Goal: Register for event/course

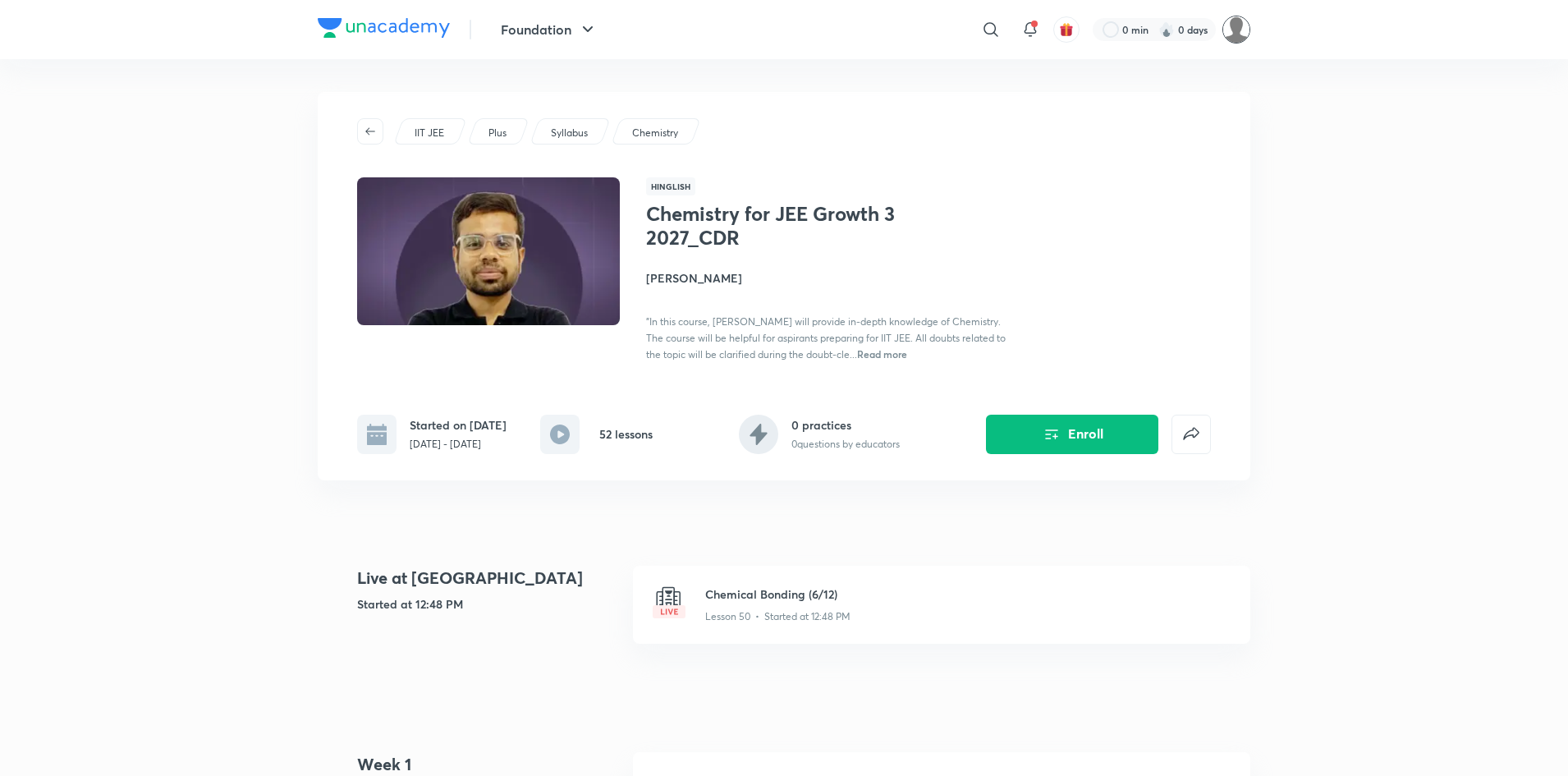
click at [1244, 30] on img at bounding box center [1236, 30] width 28 height 28
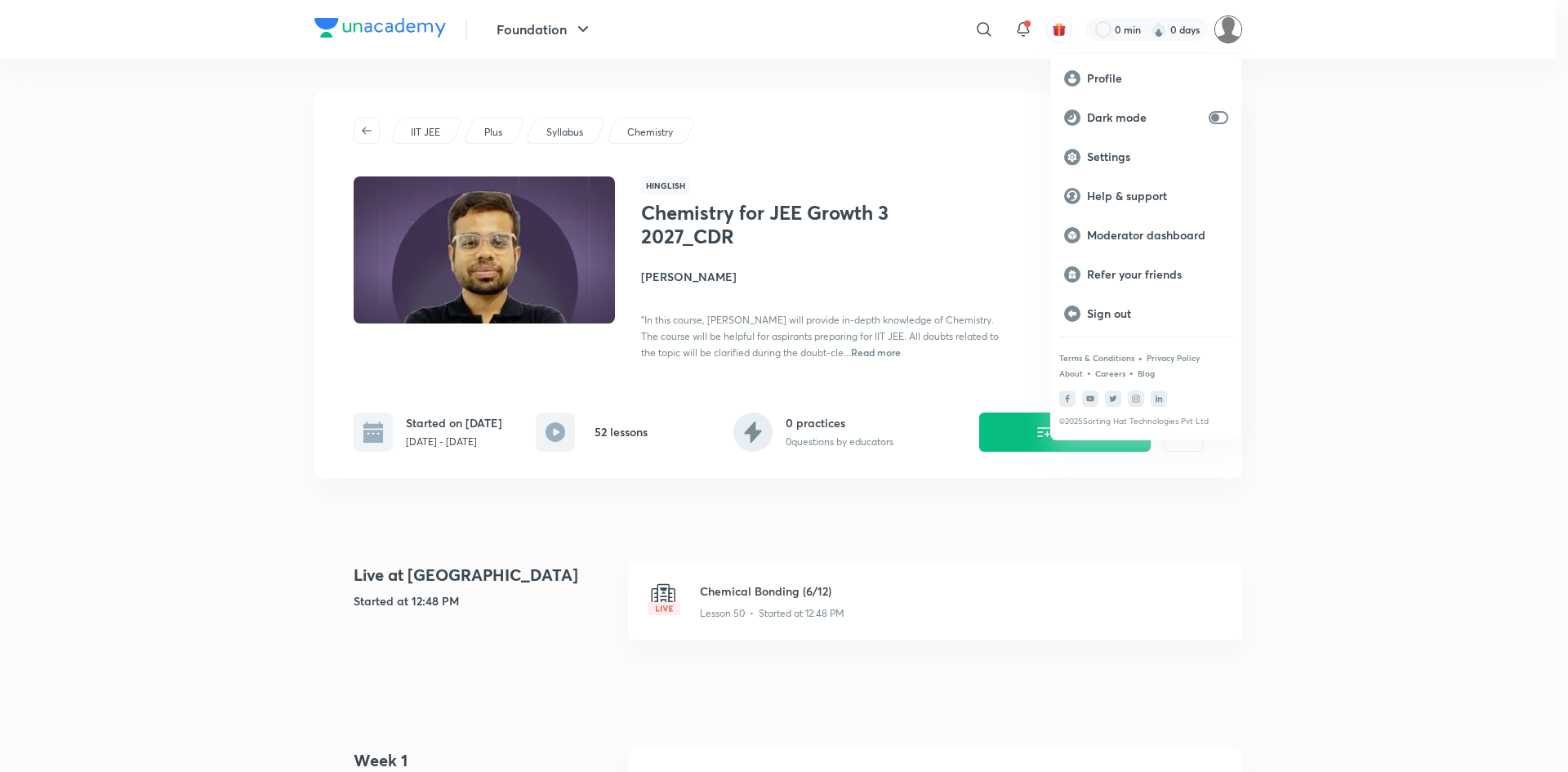
click at [934, 173] on div at bounding box center [784, 386] width 1568 height 772
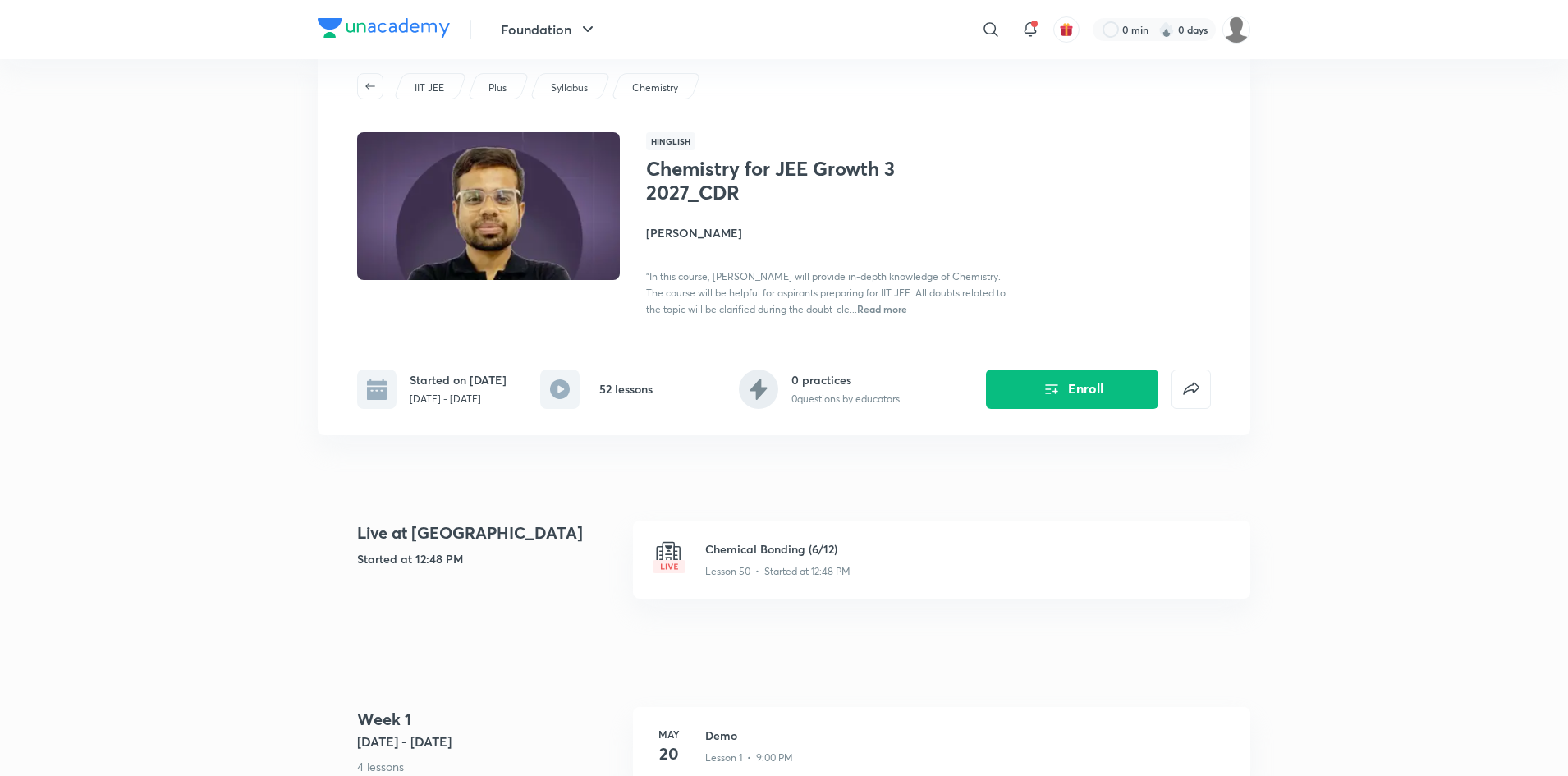
scroll to position [24, 0]
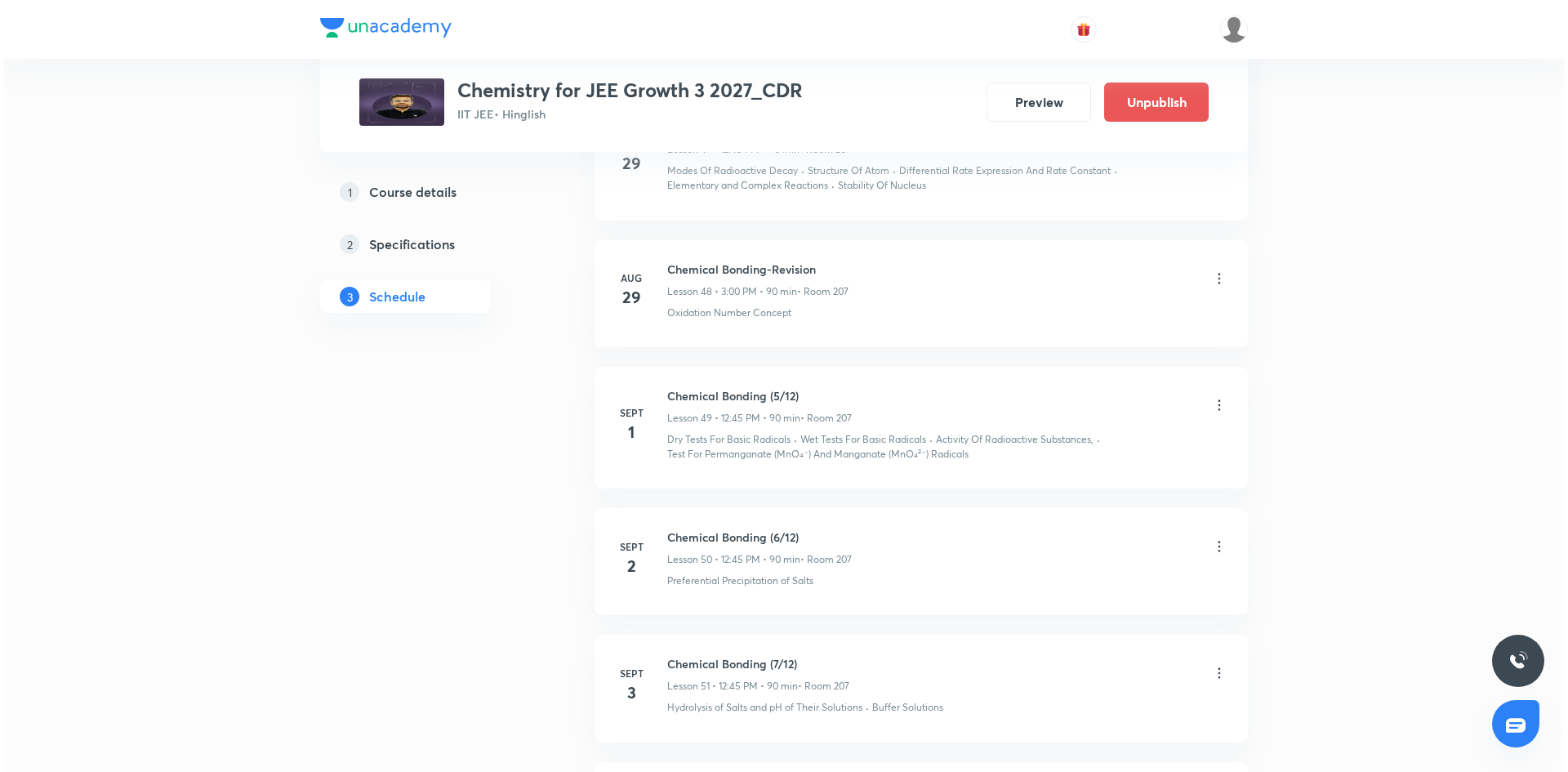
scroll to position [7509, 0]
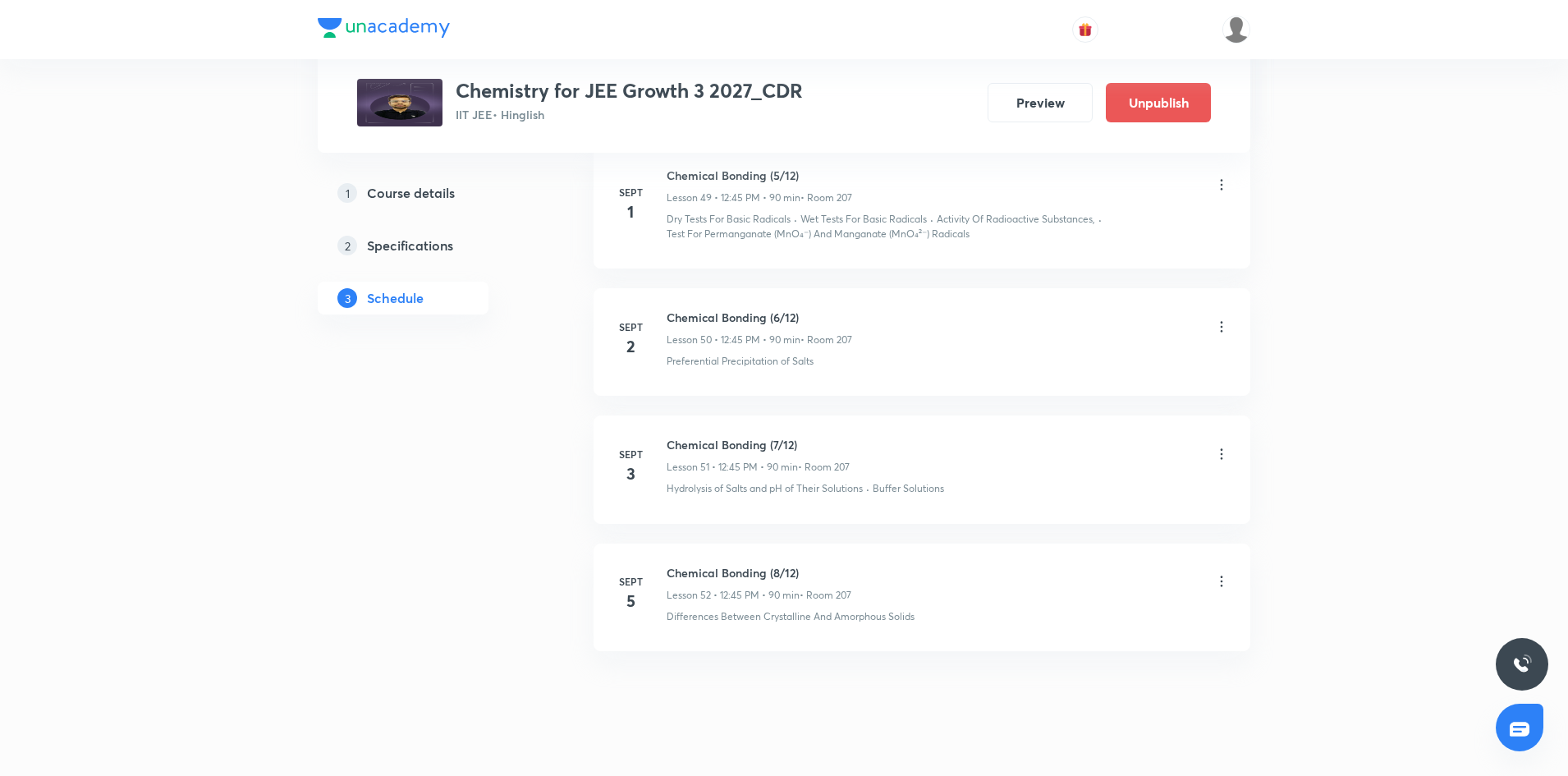
click at [1219, 573] on icon at bounding box center [1221, 581] width 17 height 17
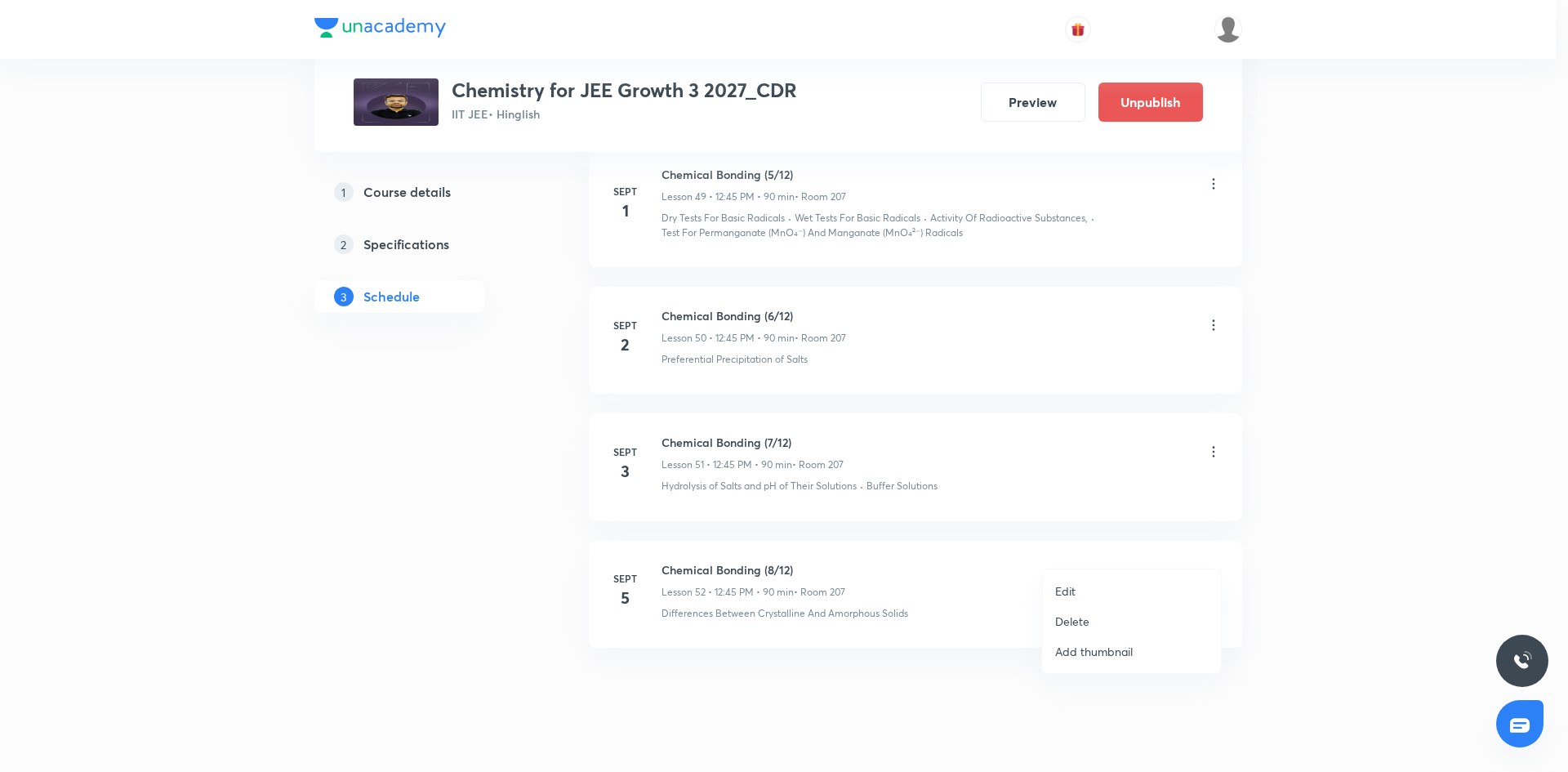
click at [1125, 589] on li "Edit" at bounding box center [1131, 590] width 179 height 30
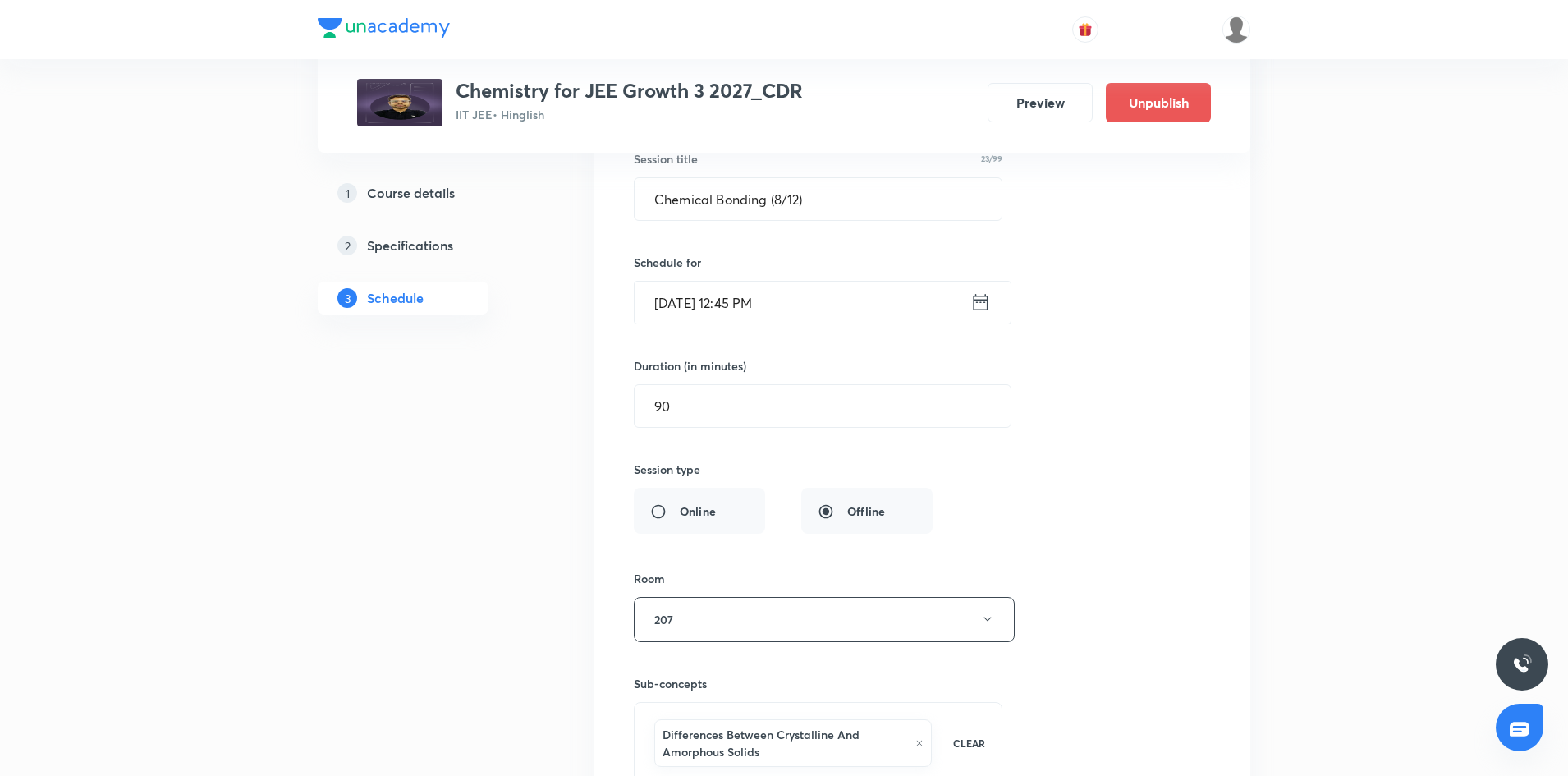
scroll to position [7223, 0]
click at [1038, 102] on button "Preview" at bounding box center [1040, 101] width 105 height 40
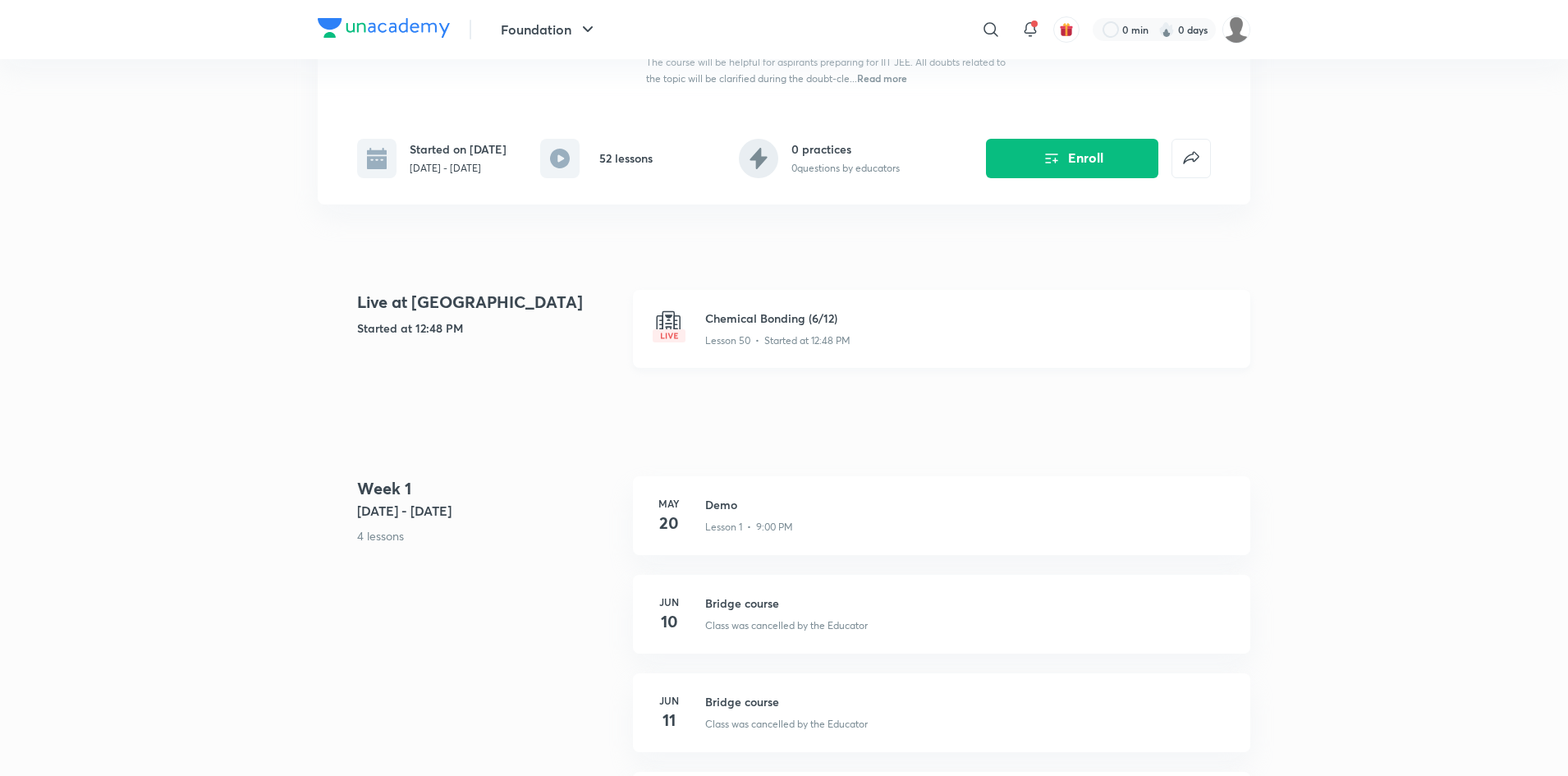
scroll to position [274, 0]
click at [789, 316] on div "Chemical Bonding (6/12) Lesson 50 • Started at 12:48 PM" at bounding box center [941, 330] width 617 height 78
click at [712, 328] on h3 "Chemical Bonding (6/12)" at bounding box center [968, 319] width 526 height 18
click at [730, 321] on div "Chemical Bonding (6/12) Lesson 50 • Started at 12:48 PM" at bounding box center [941, 330] width 617 height 78
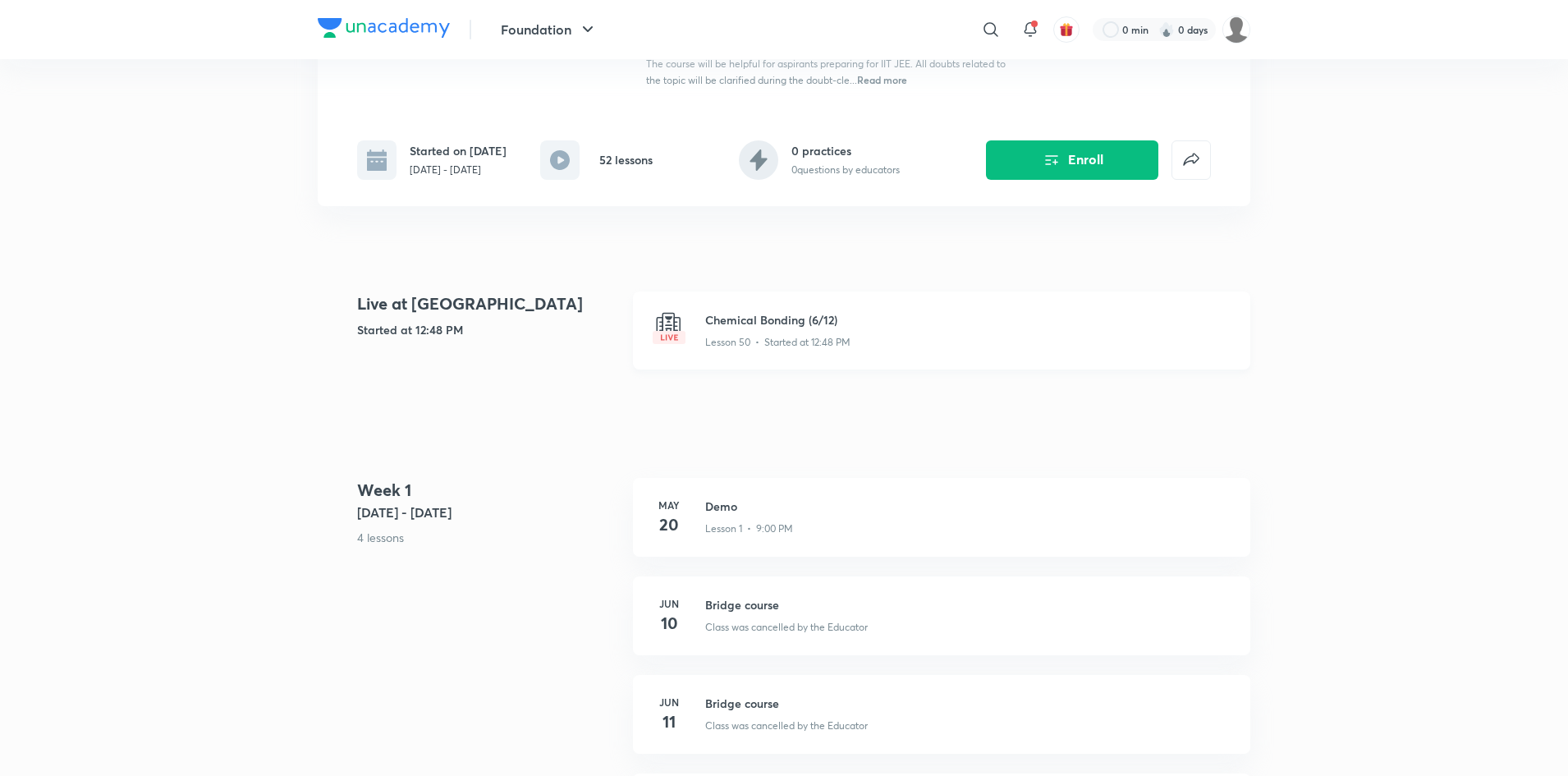
click at [727, 350] on p "Lesson 50 • Started at 12:48 PM" at bounding box center [778, 342] width 146 height 15
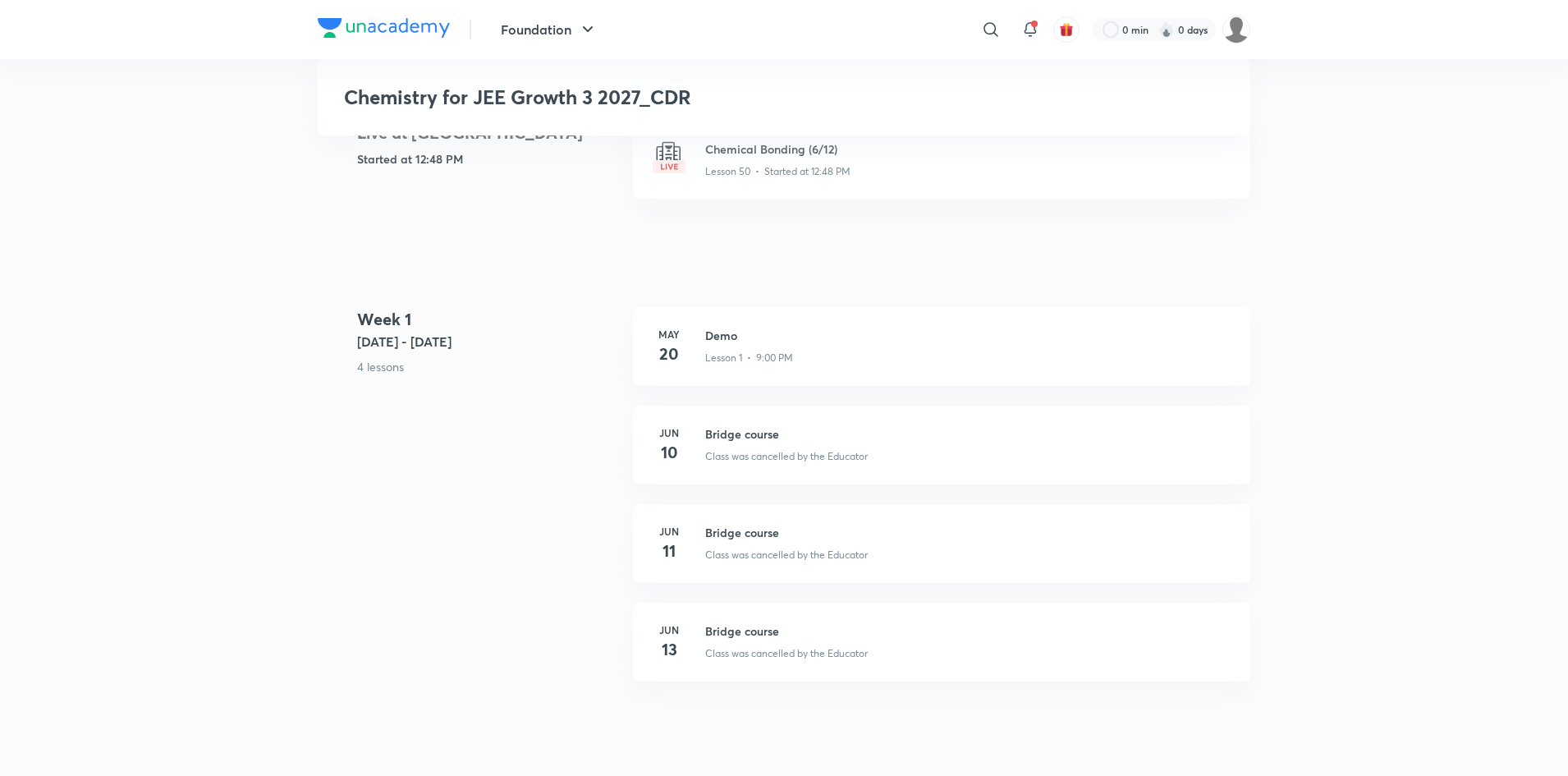
scroll to position [446, 0]
drag, startPoint x: 756, startPoint y: 215, endPoint x: 732, endPoint y: 162, distance: 58.2
click at [732, 162] on div "Chemical Bonding (6/12) Lesson 50 • Started at 12:48 PM" at bounding box center [941, 169] width 617 height 98
click at [732, 157] on h3 "Chemical Bonding (6/12)" at bounding box center [968, 148] width 526 height 18
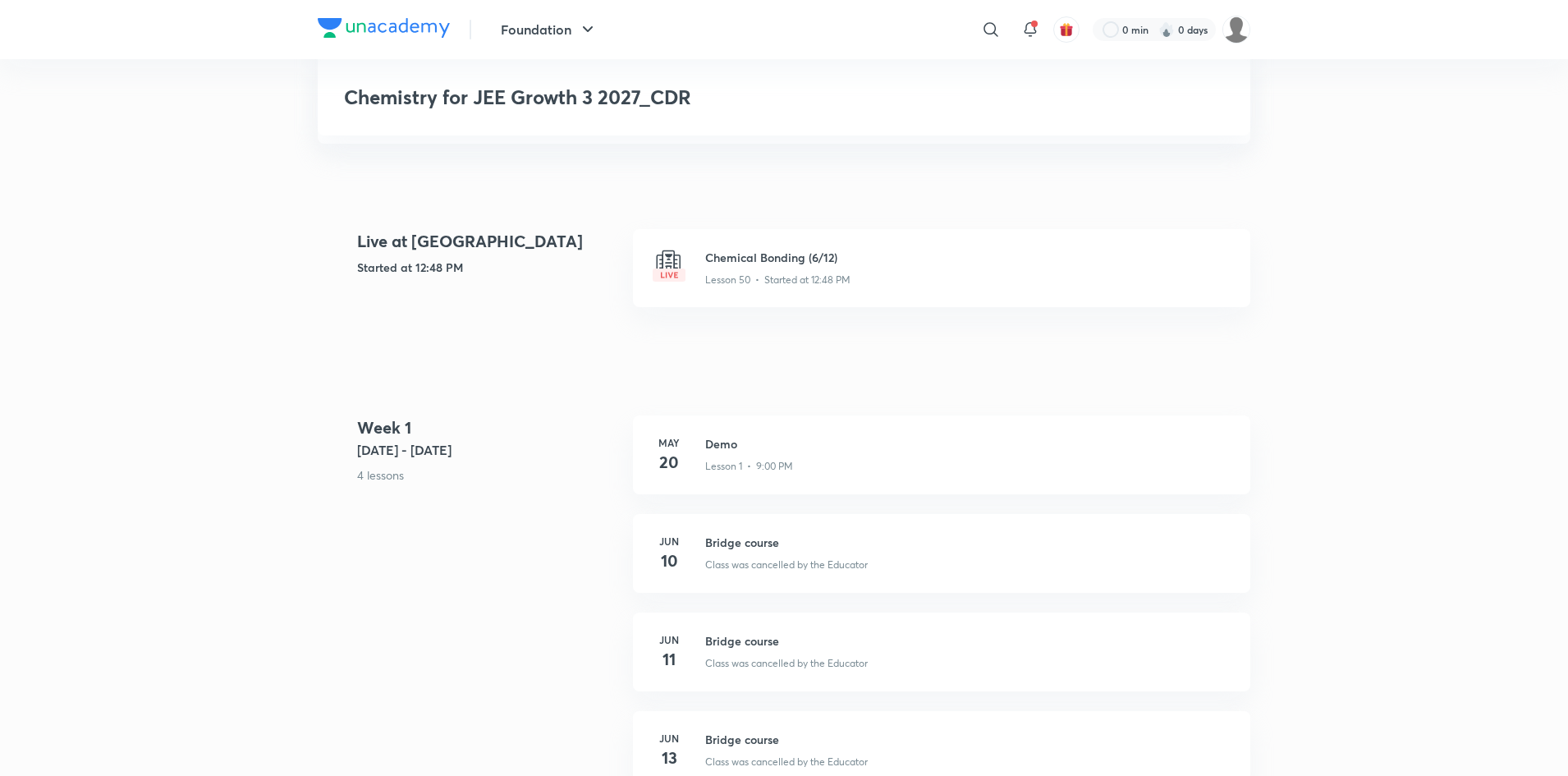
scroll to position [336, 0]
click at [763, 288] on p "Lesson 50 • Started at 12:48 PM" at bounding box center [778, 281] width 146 height 15
click at [696, 244] on div "Chemical Bonding (6/12) Lesson 50 • Started at 12:48 PM" at bounding box center [941, 269] width 617 height 78
click at [708, 288] on p "Lesson 50 • Started at 12:48 PM" at bounding box center [778, 281] width 146 height 15
click at [1241, 39] on img at bounding box center [1236, 30] width 28 height 28
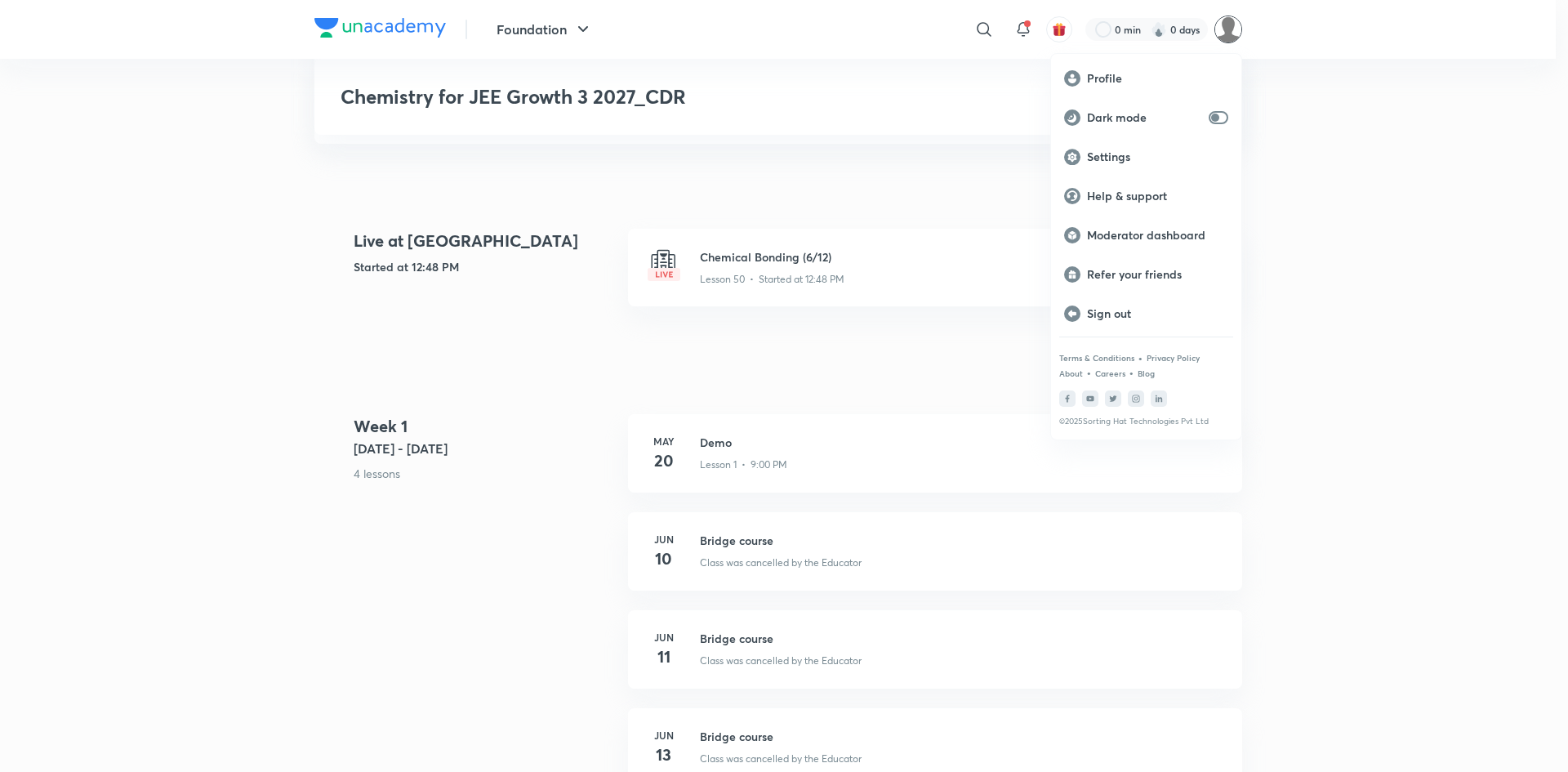
click at [591, 253] on div at bounding box center [784, 386] width 1568 height 772
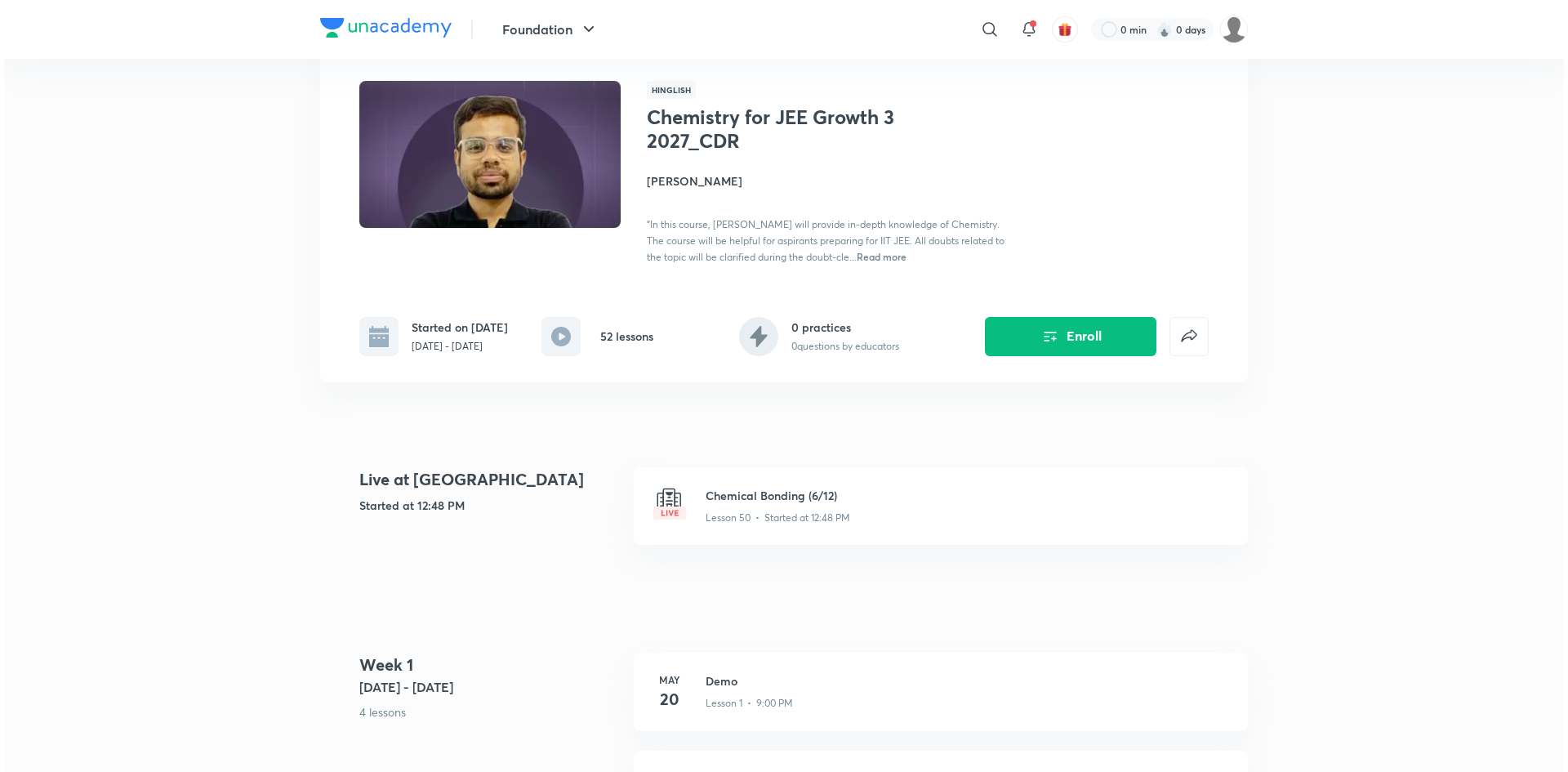
scroll to position [0, 0]
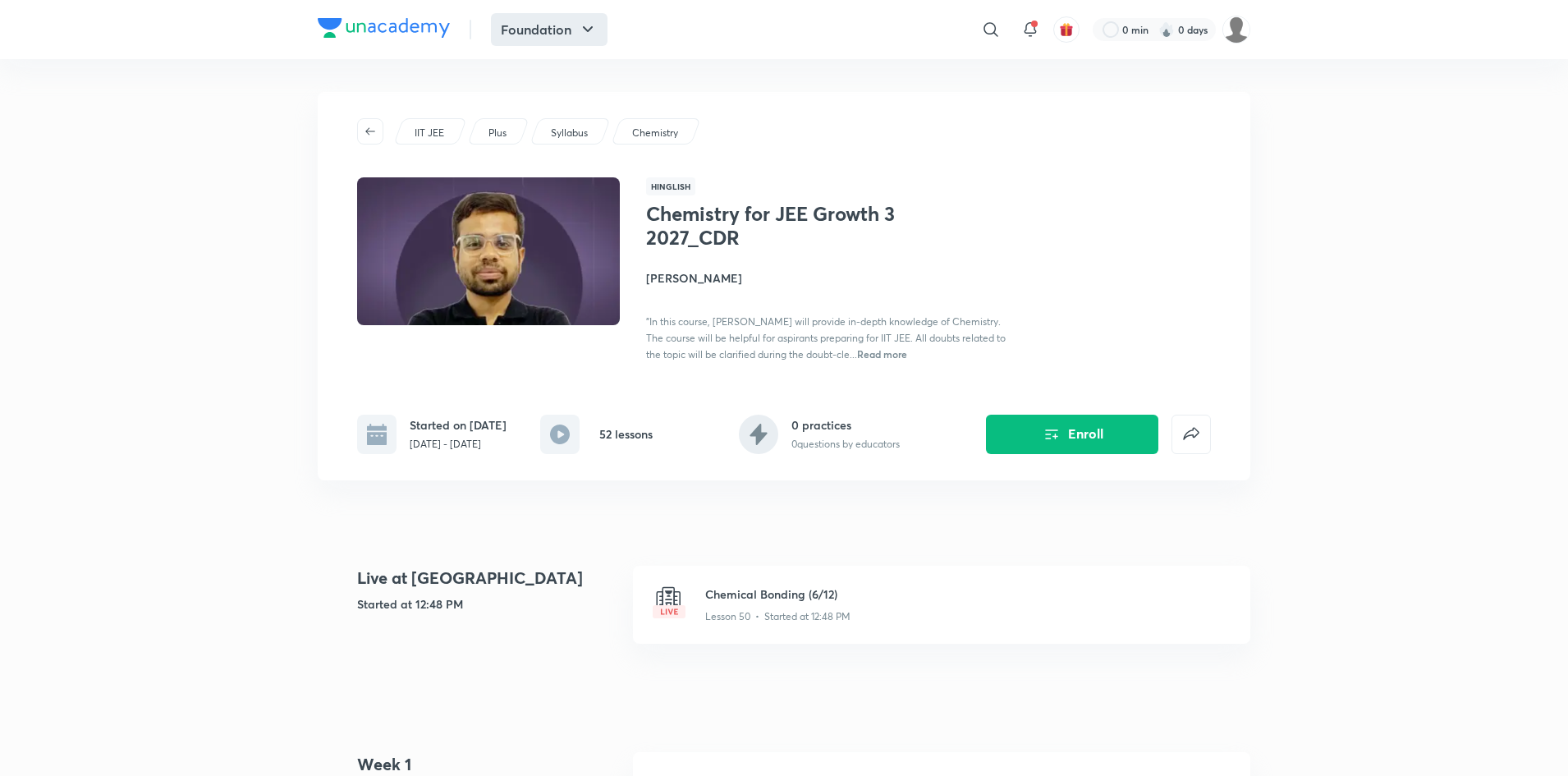
click at [542, 26] on button "Foundation" at bounding box center [549, 30] width 116 height 33
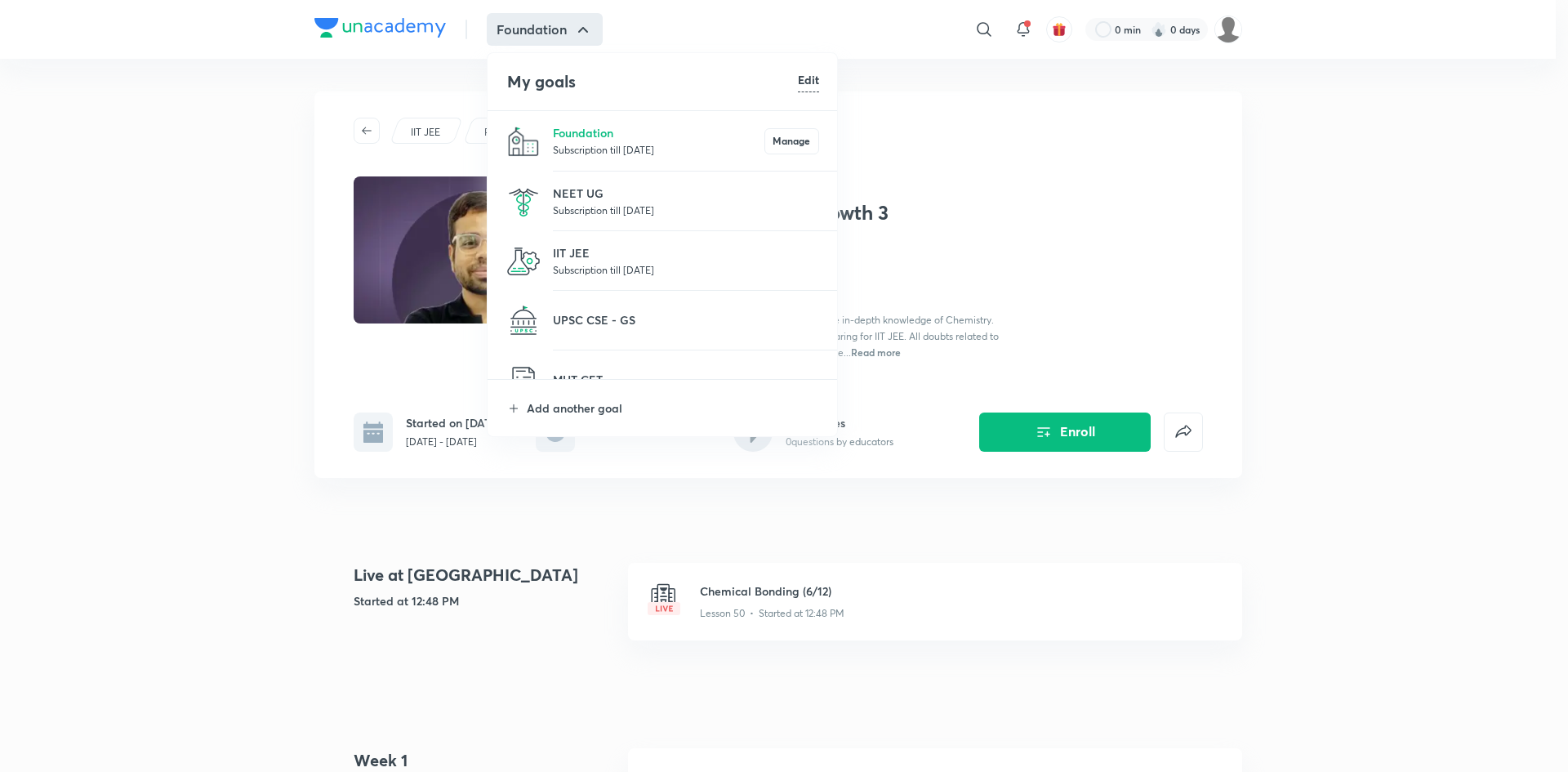
click at [625, 263] on p "Subscription till 3 Jul 2026" at bounding box center [685, 270] width 266 height 17
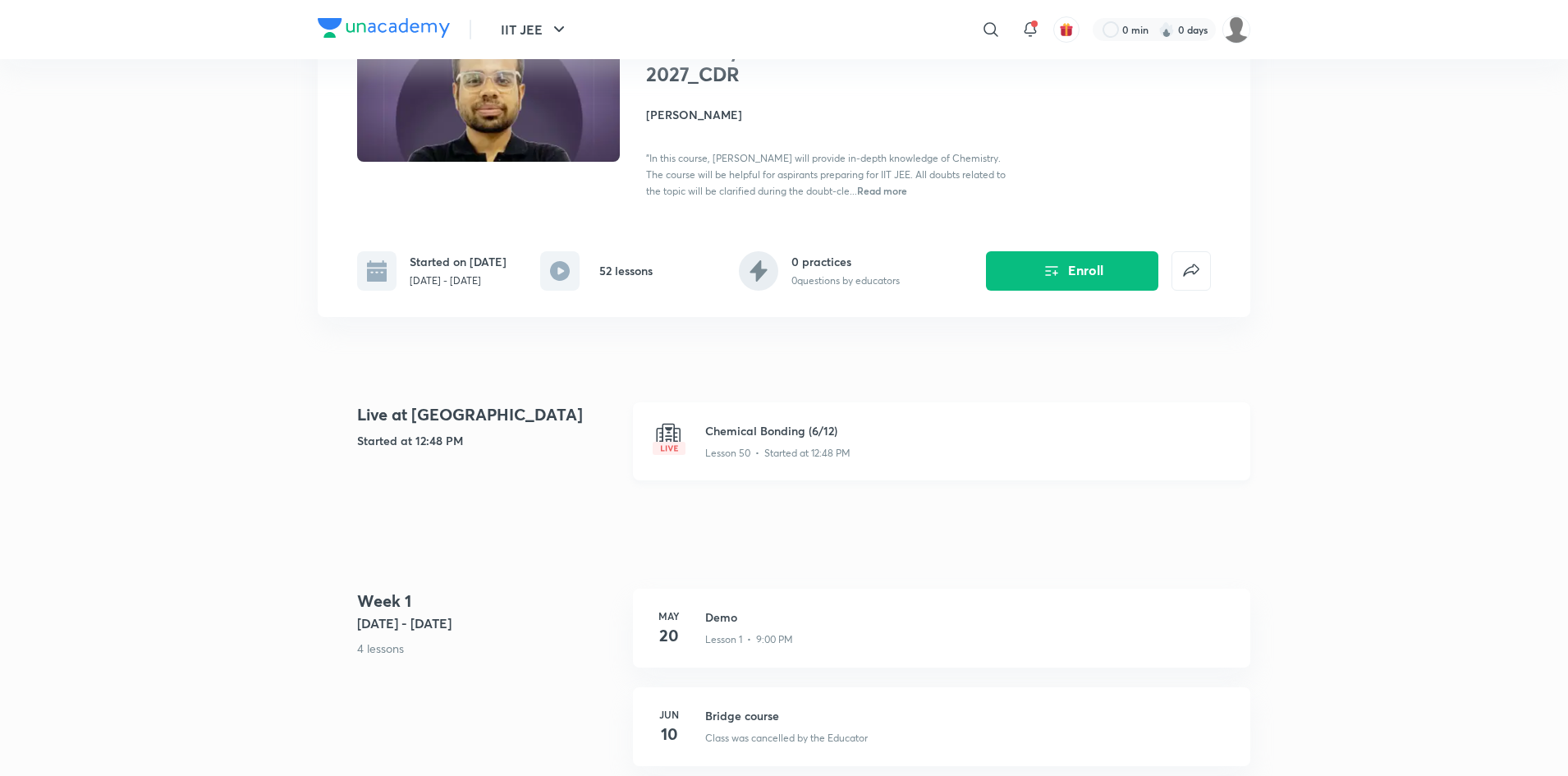
click at [766, 456] on div "Lesson 50 • Started at 12:48 PM" at bounding box center [968, 449] width 526 height 21
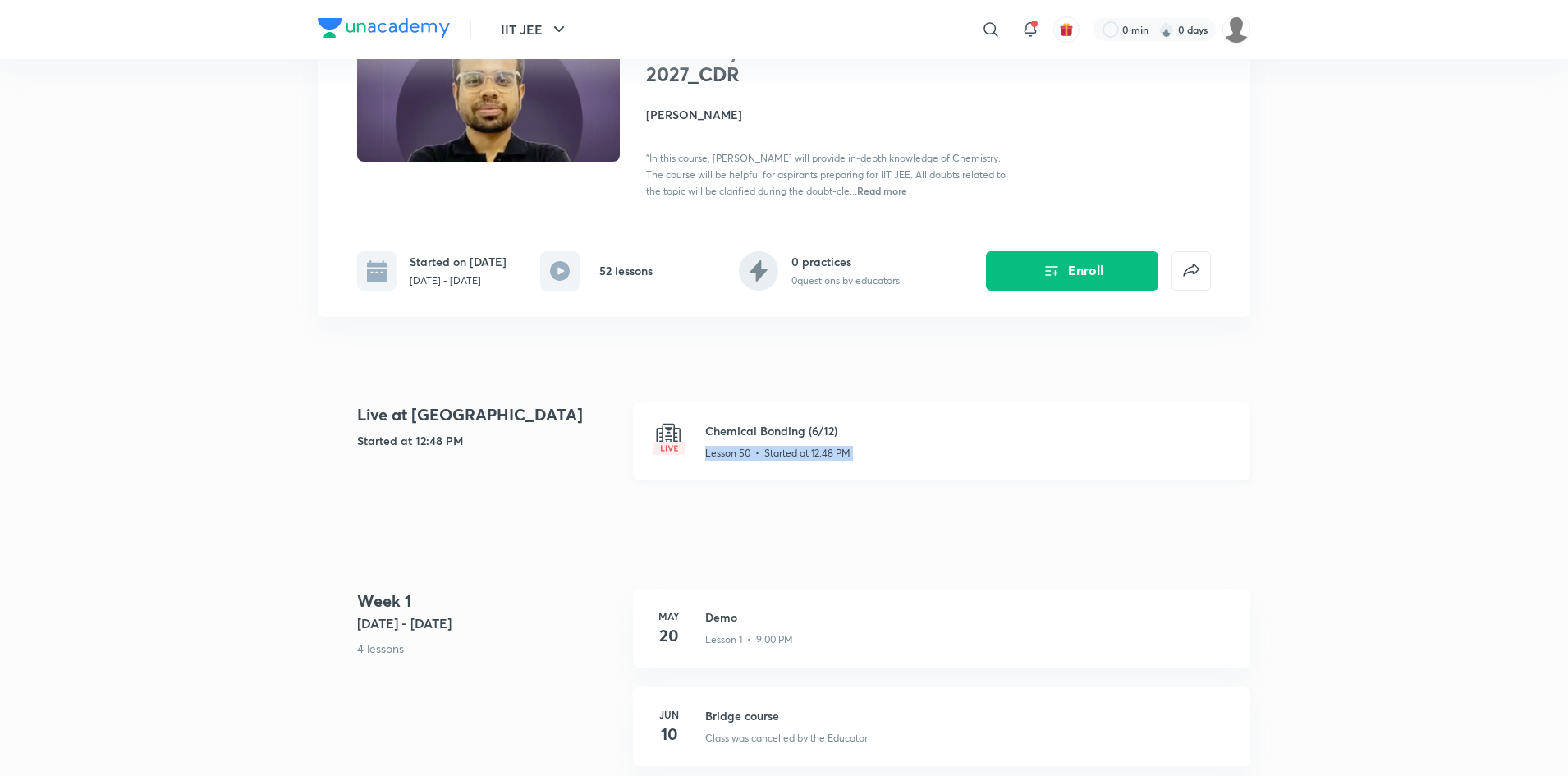
click at [766, 456] on div "Lesson 50 • Started at 12:48 PM" at bounding box center [968, 449] width 526 height 21
click at [671, 455] on img at bounding box center [670, 438] width 33 height 33
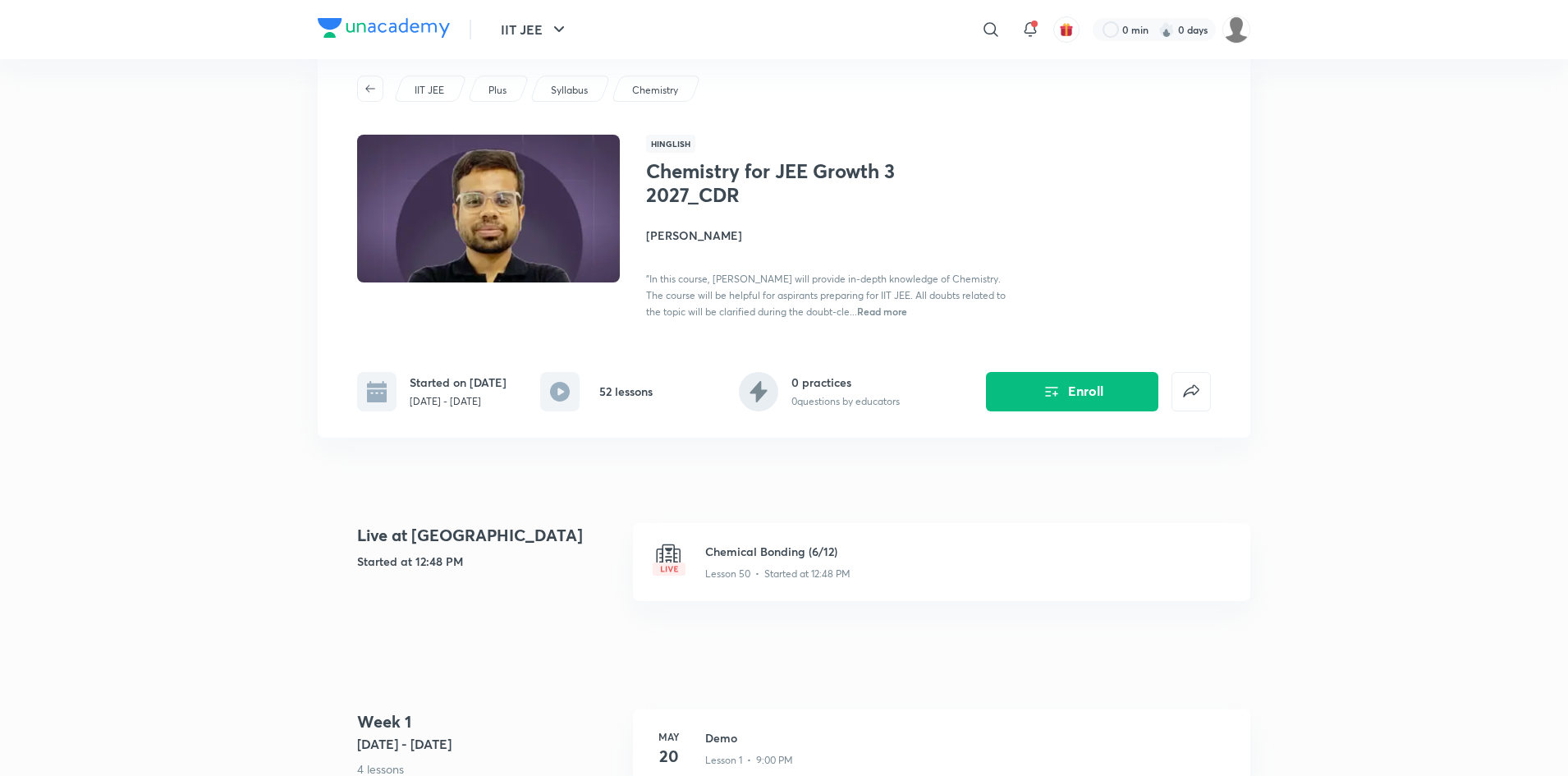
click at [936, 355] on div "Enroll" at bounding box center [1072, 378] width 278 height 66
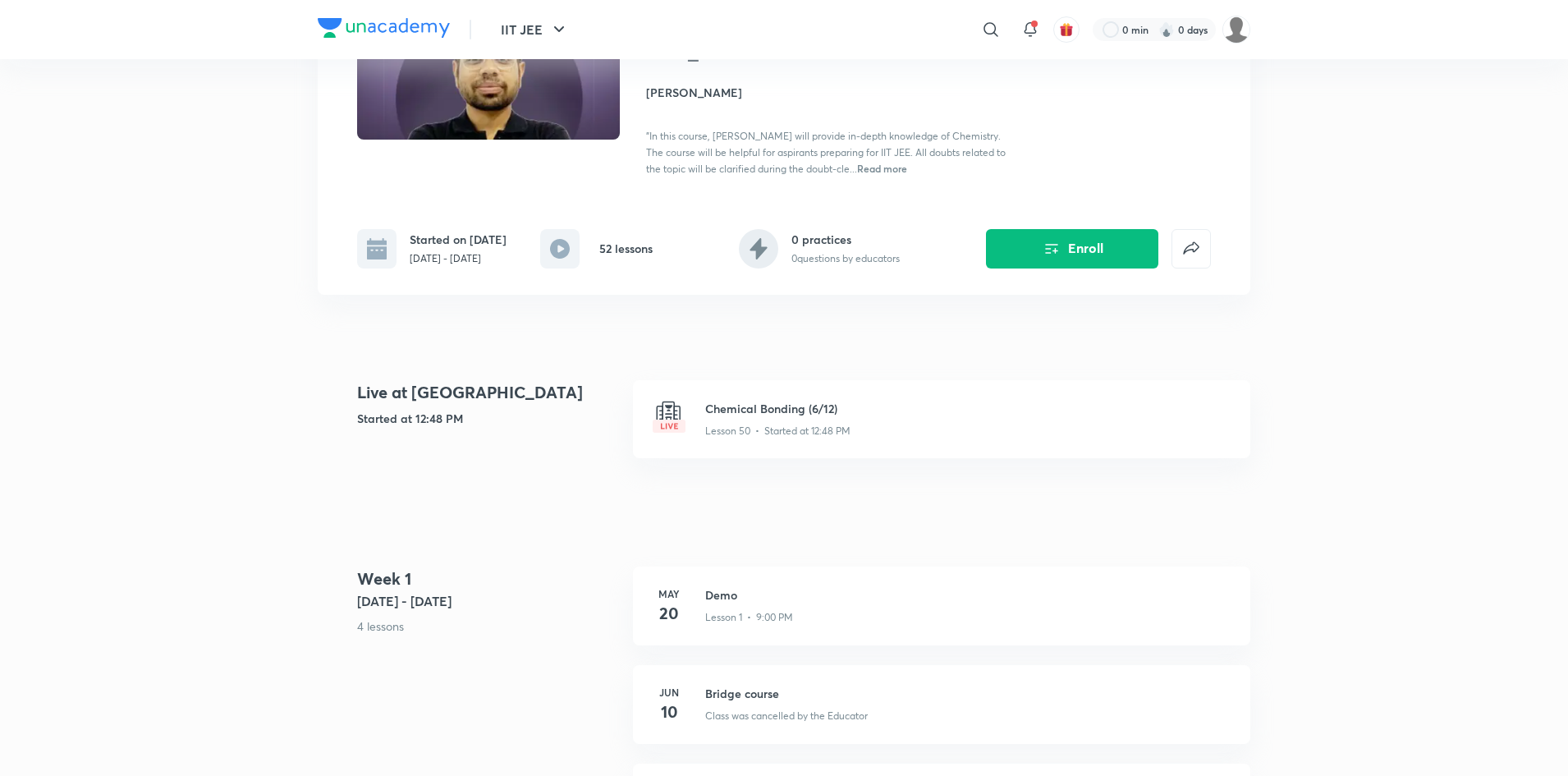
scroll to position [197, 0]
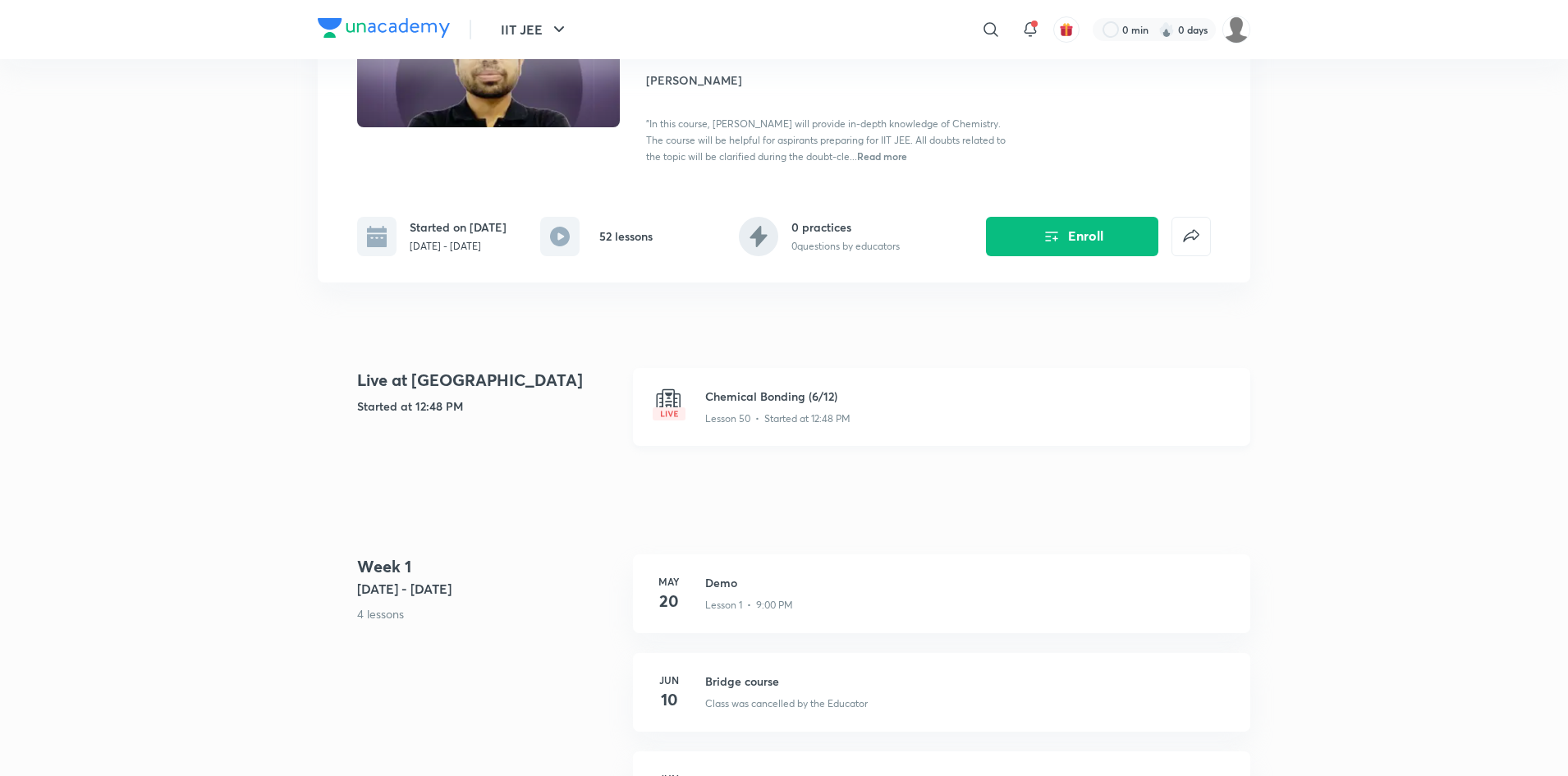
click at [779, 405] on h3 "Chemical Bonding (6/12)" at bounding box center [968, 396] width 526 height 18
click at [1050, 245] on icon "Enroll" at bounding box center [1051, 234] width 19 height 19
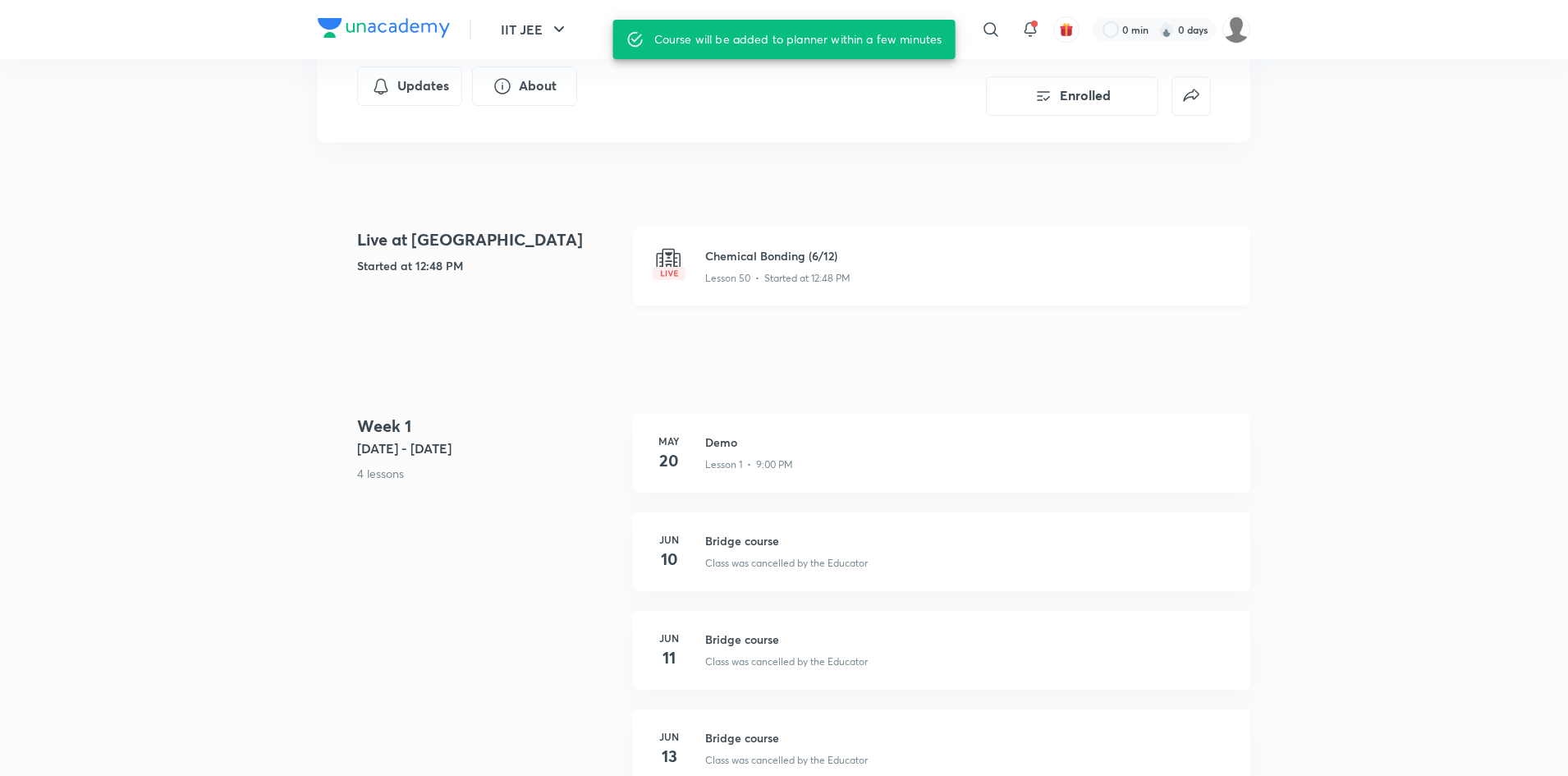
scroll to position [323, 0]
click at [770, 232] on div "Chemical Bonding (6/12) Lesson 50 • Started at 12:48 PM" at bounding box center [941, 266] width 617 height 78
click at [766, 248] on h3 "Chemical Bonding (6/12)" at bounding box center [968, 255] width 526 height 18
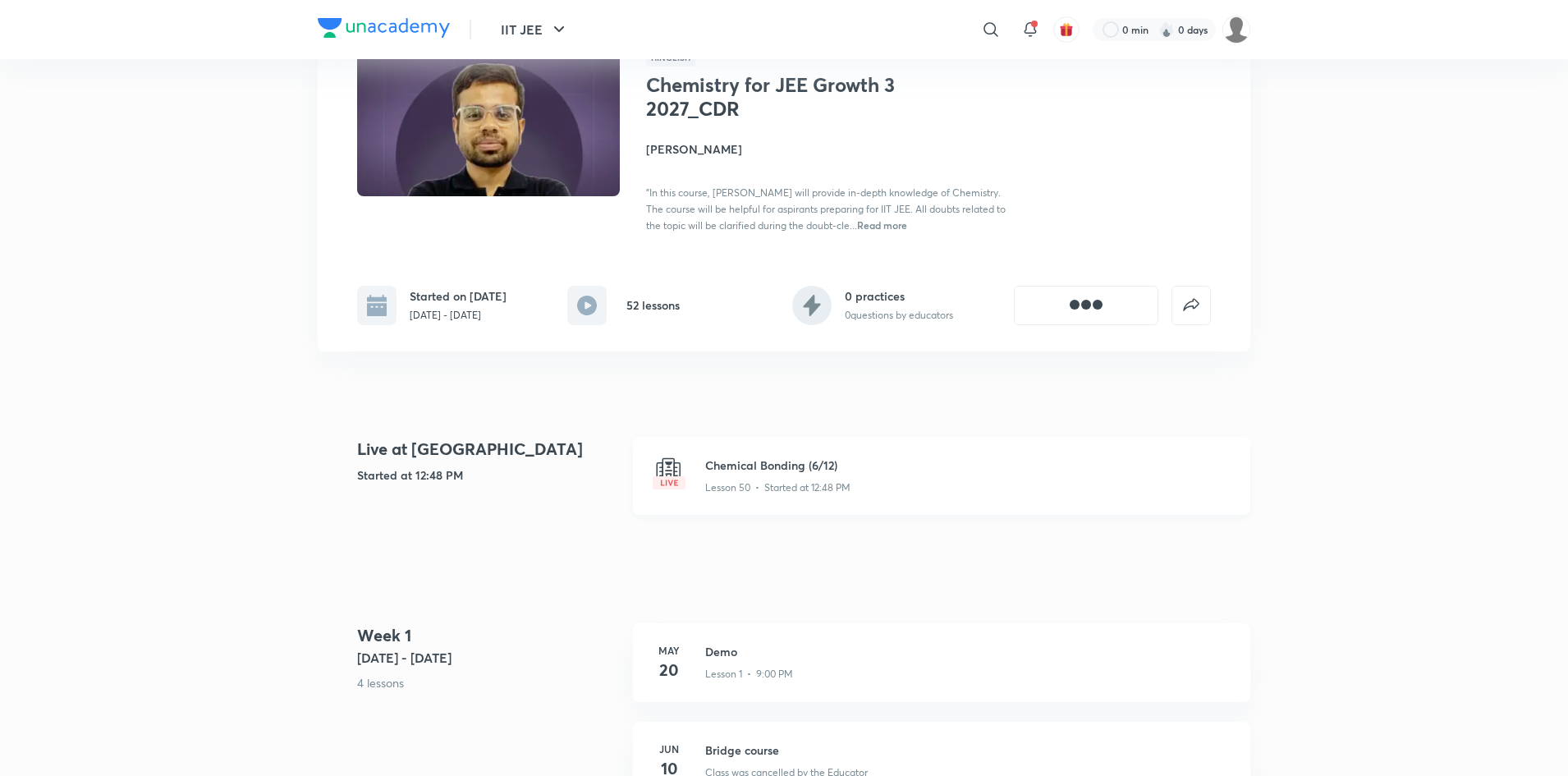
click at [756, 467] on h3 "Chemical Bonding (6/12)" at bounding box center [968, 465] width 526 height 18
click at [785, 467] on h3 "Chemical Bonding (6/12)" at bounding box center [968, 465] width 526 height 18
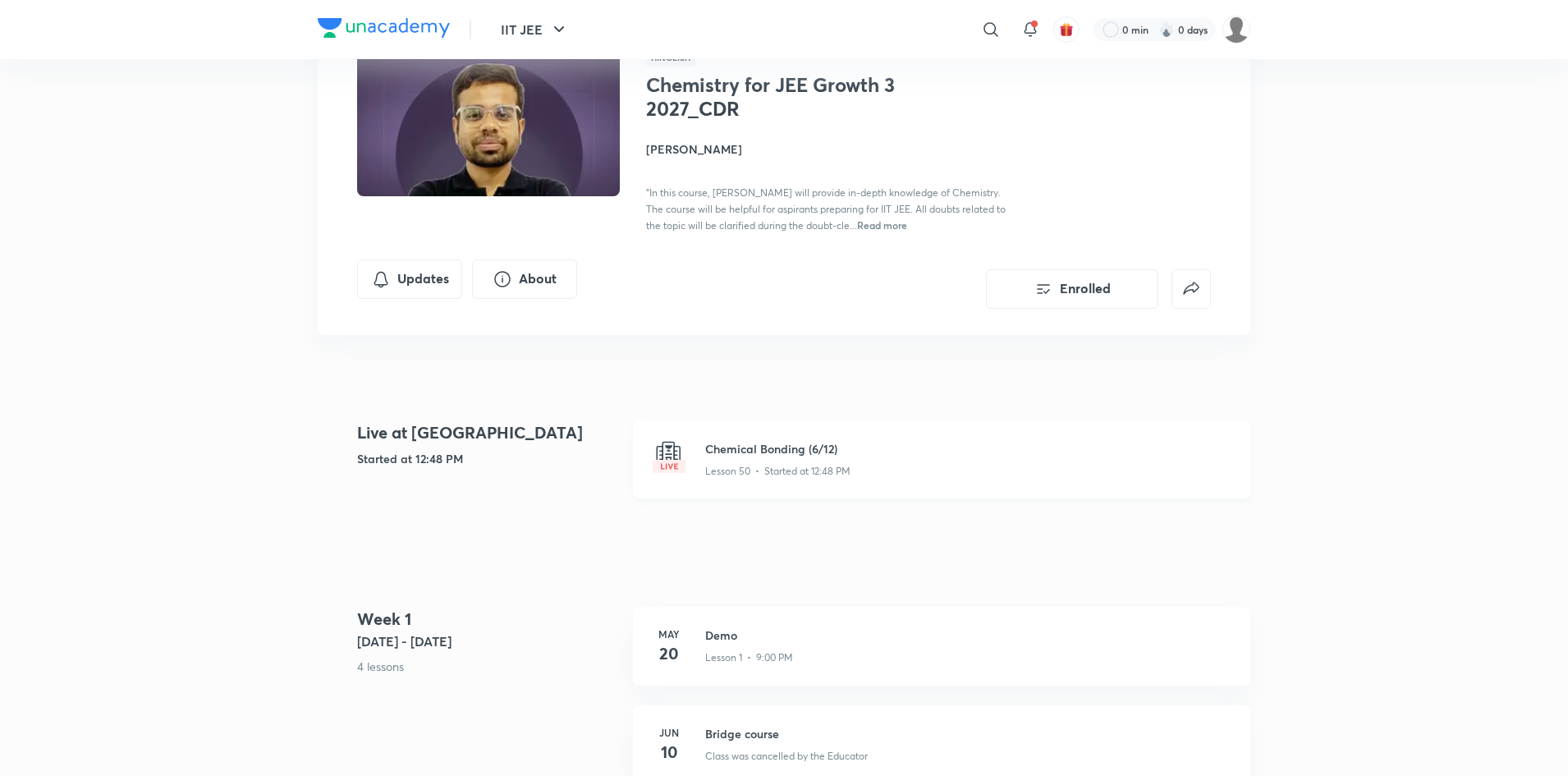
click at [785, 467] on p "Lesson 50 • Started at 12:48 PM" at bounding box center [778, 472] width 146 height 15
click at [1105, 289] on button "Enrolled" at bounding box center [1072, 287] width 172 height 40
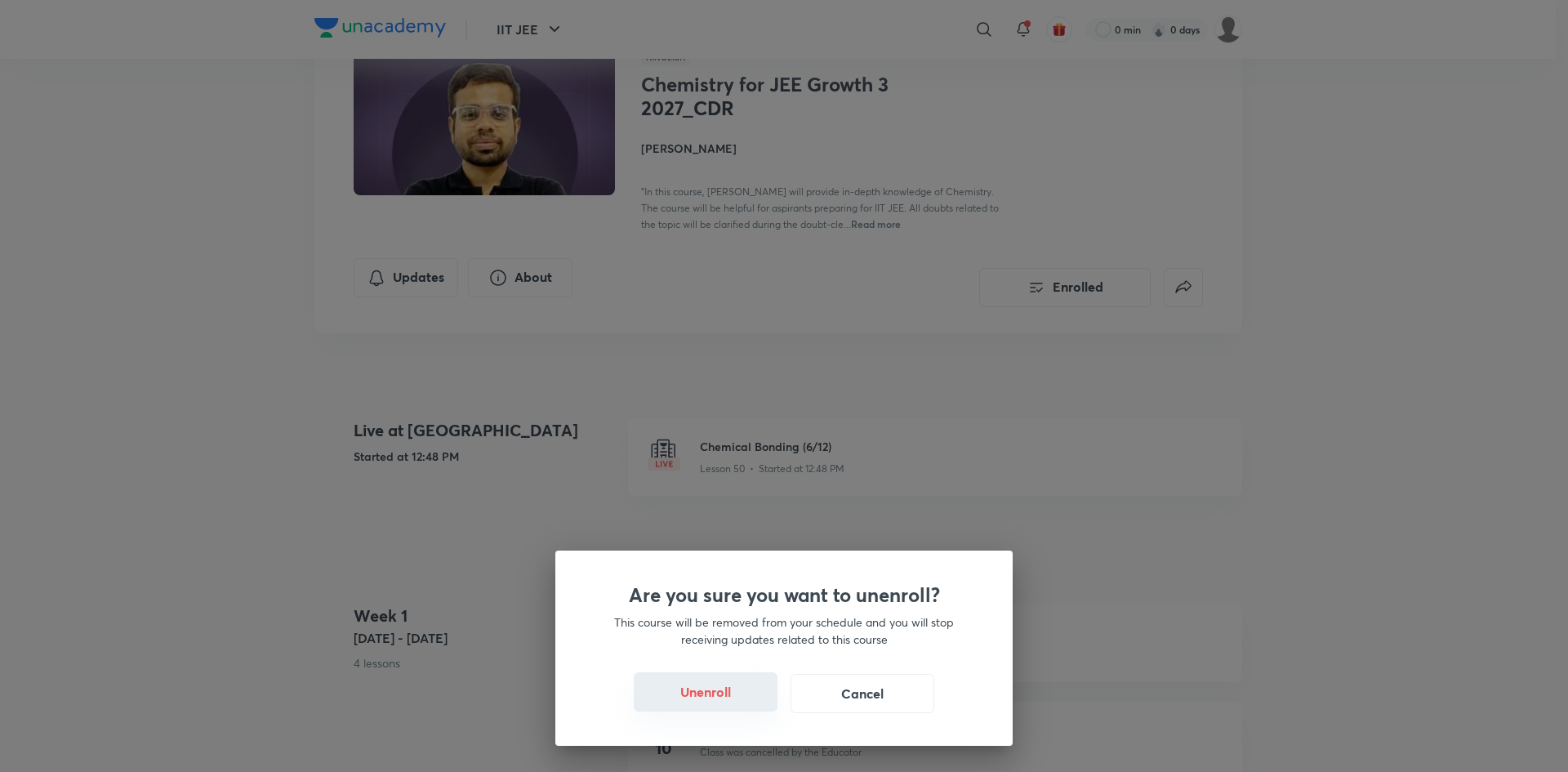
click at [749, 676] on button "Unenroll" at bounding box center [706, 691] width 144 height 39
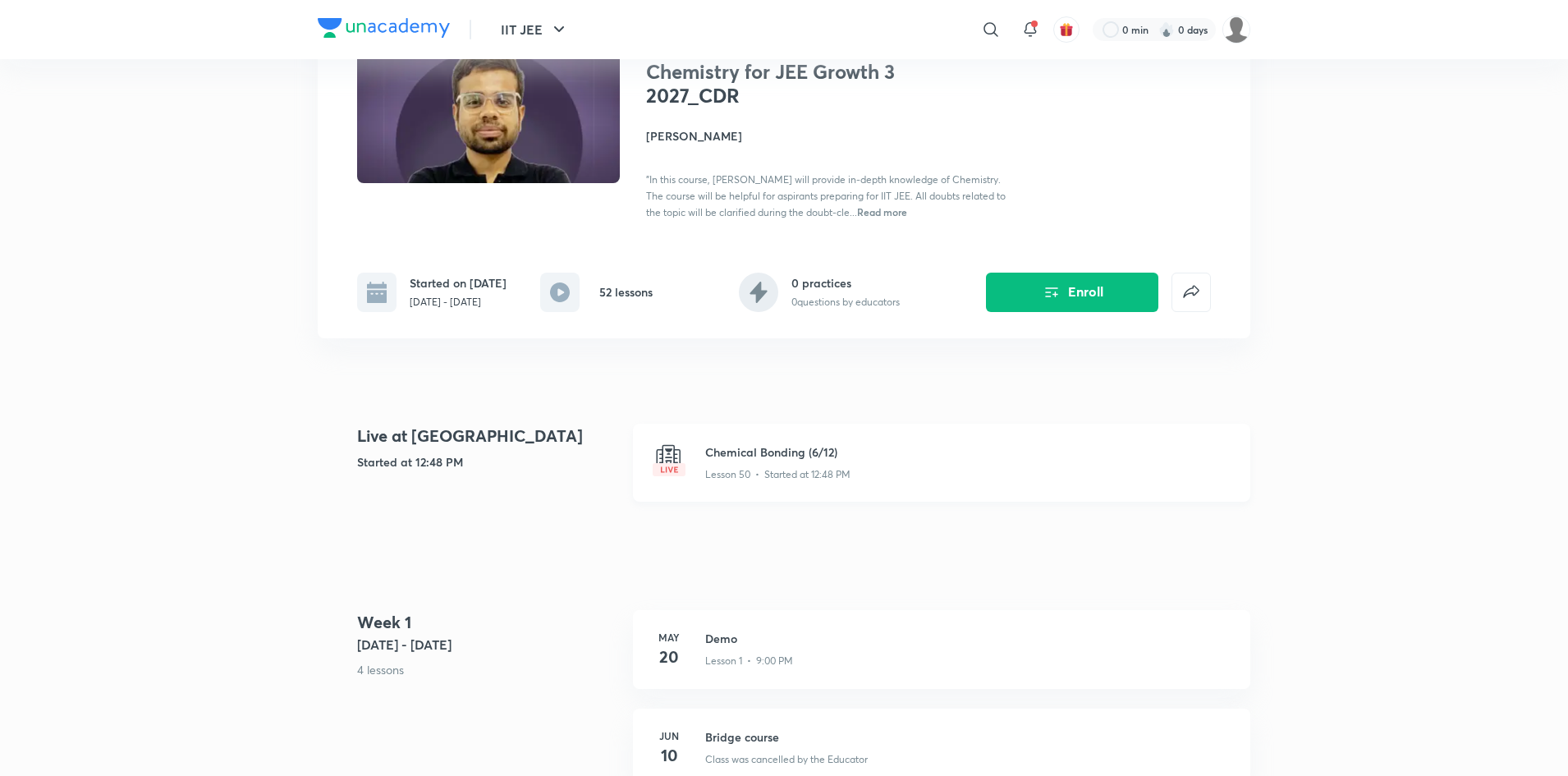
scroll to position [136, 0]
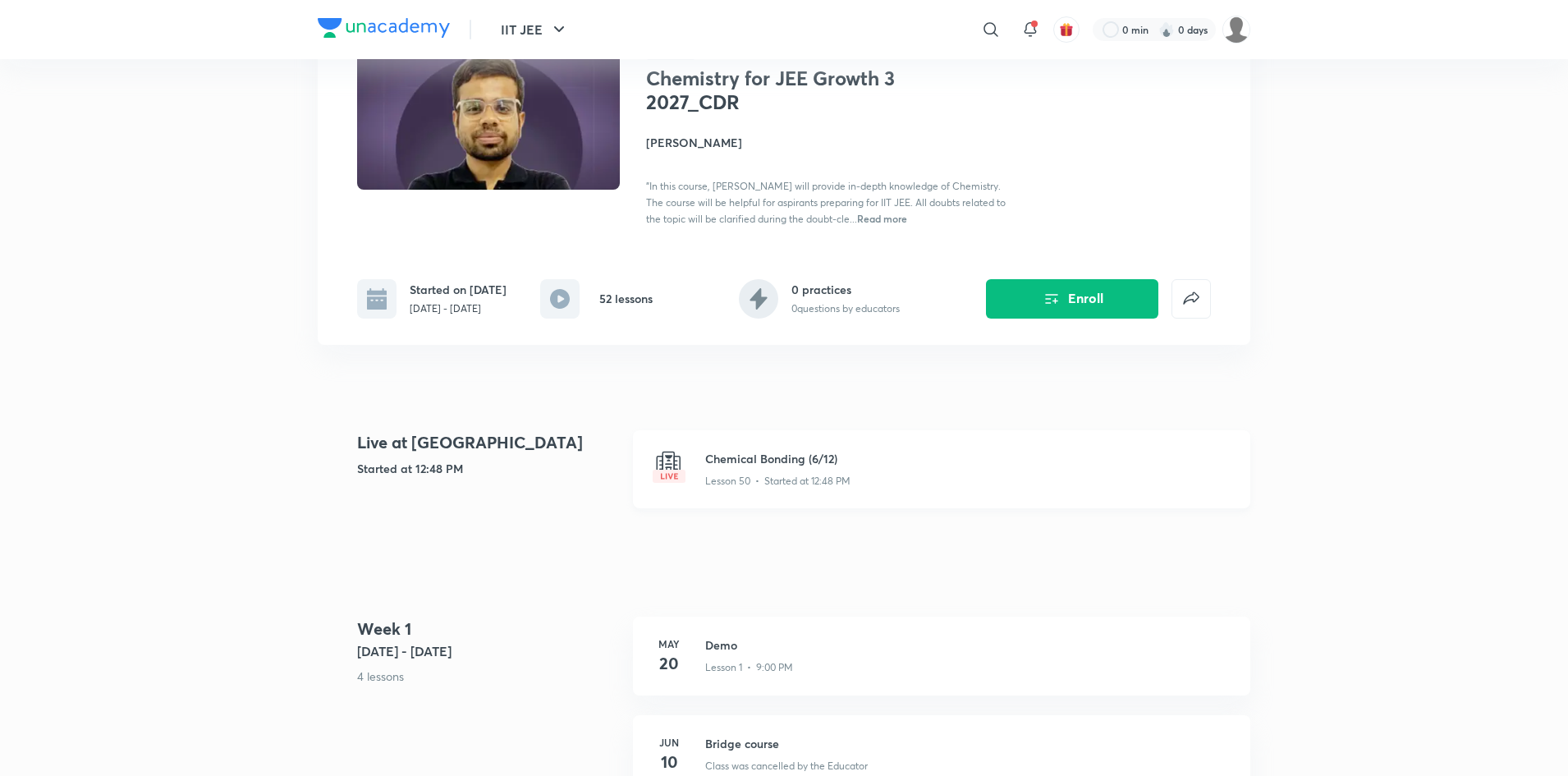
click at [754, 467] on h3 "Chemical Bonding (6/12)" at bounding box center [968, 459] width 526 height 18
click at [872, 222] on span "Read more" at bounding box center [882, 219] width 50 height 13
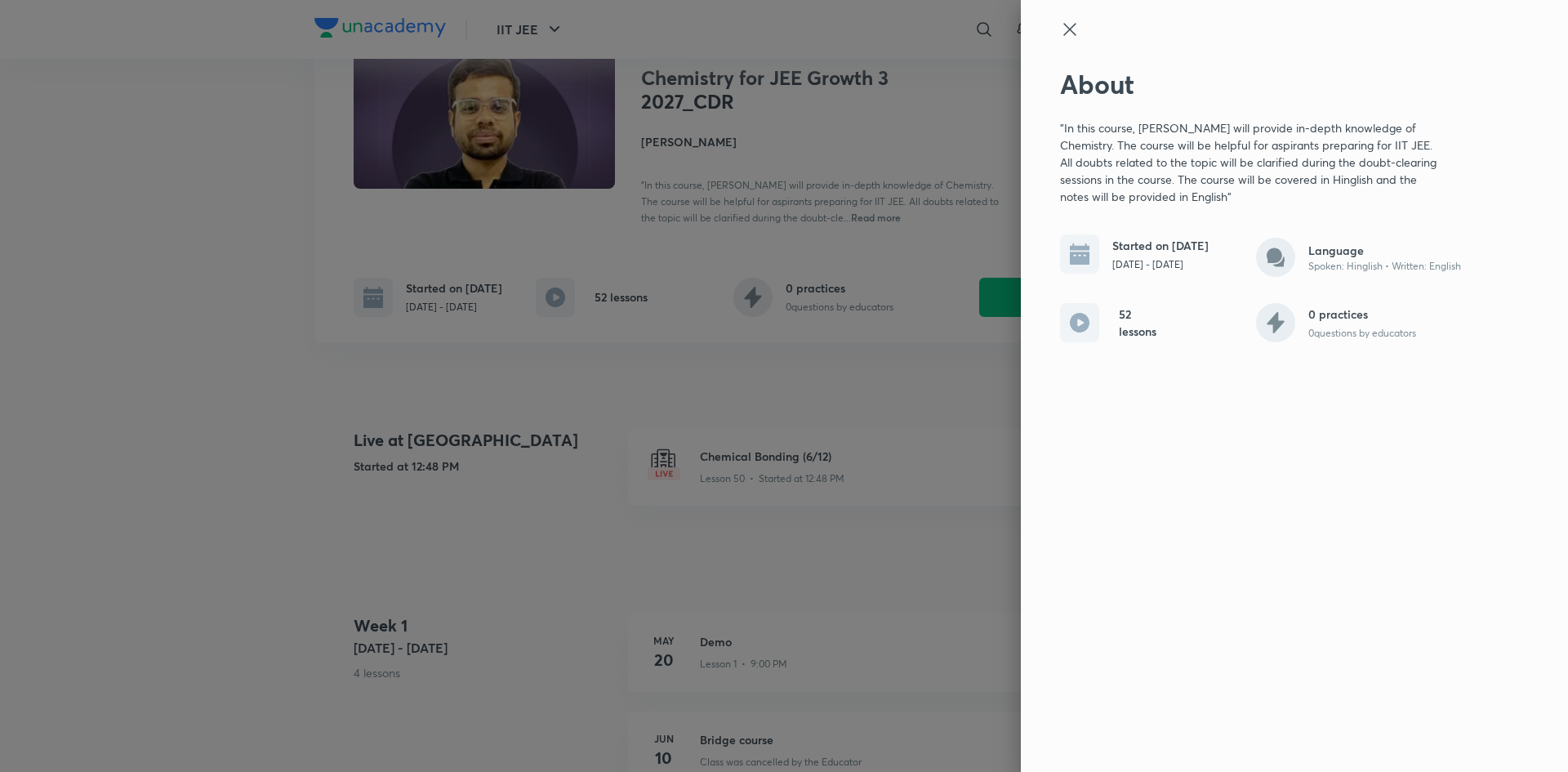
click at [1073, 30] on icon at bounding box center [1069, 28] width 19 height 19
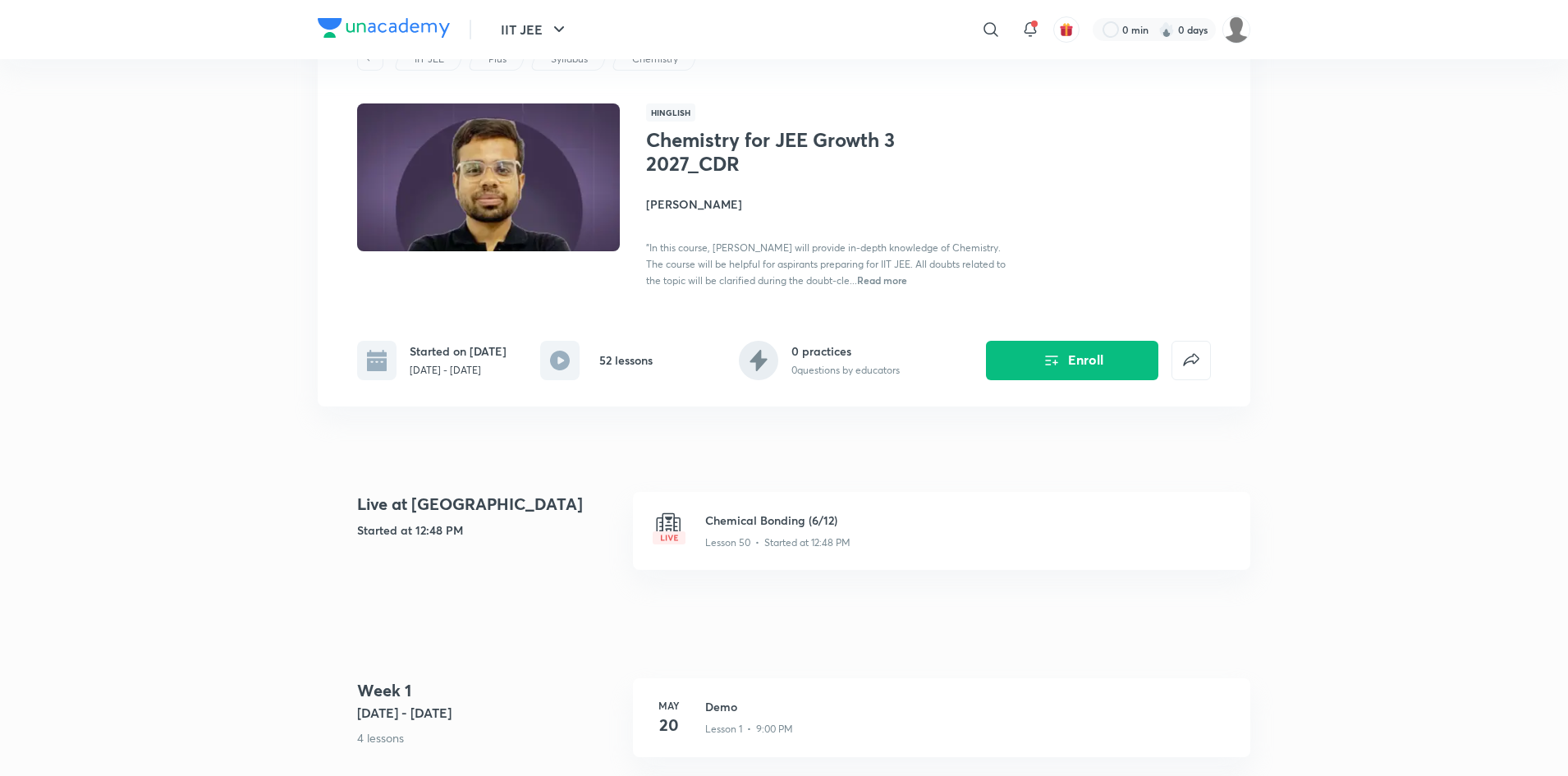
scroll to position [73, 0]
click at [683, 202] on h4 "Devashish Roy" at bounding box center [829, 205] width 368 height 18
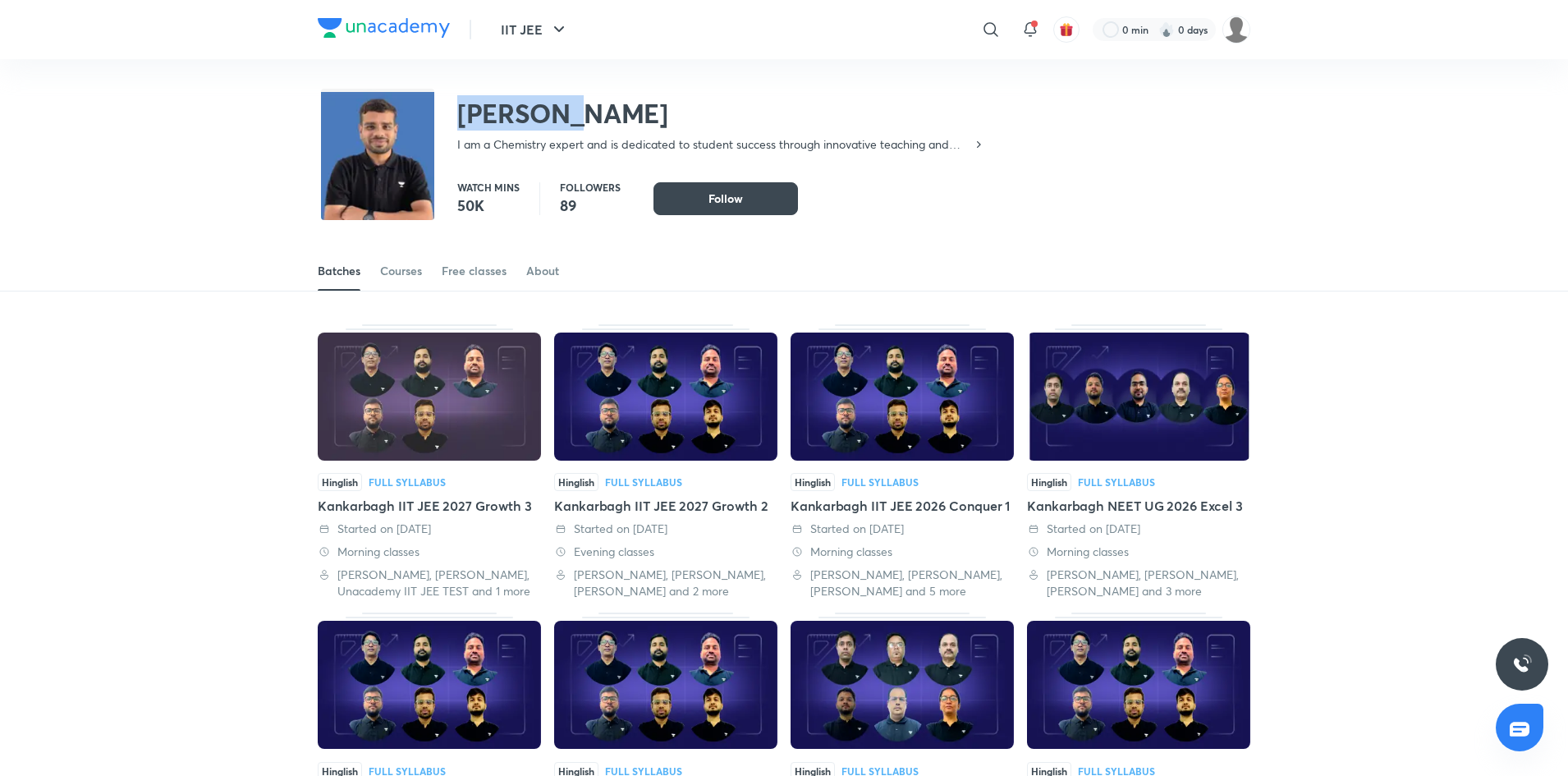
drag, startPoint x: 461, startPoint y: 124, endPoint x: 709, endPoint y: 109, distance: 248.5
click at [709, 109] on h2 "Devashish Roy" at bounding box center [721, 113] width 528 height 33
click at [973, 146] on icon at bounding box center [979, 145] width 13 height 13
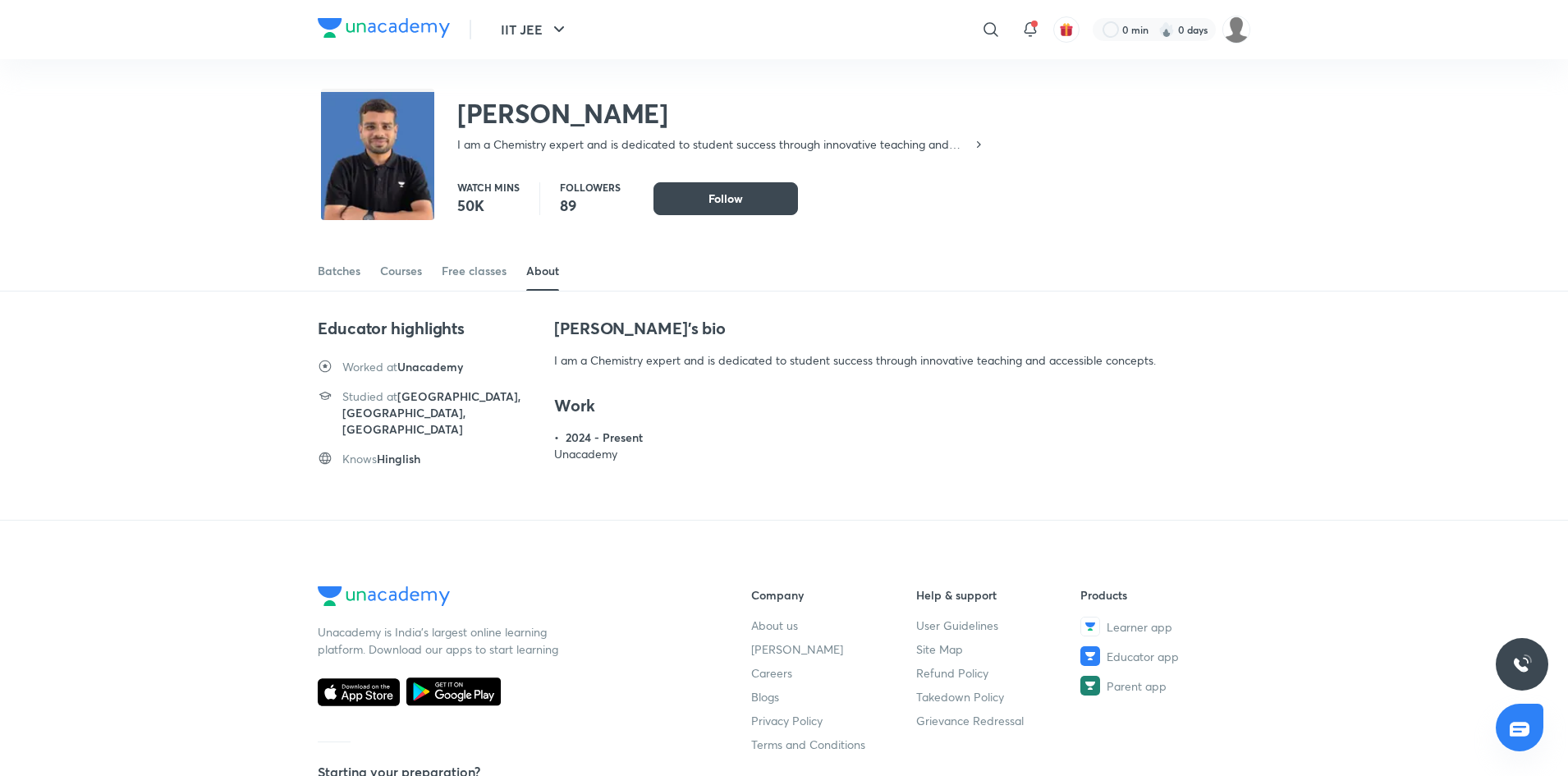
click at [232, 298] on div "Devashish Roy I am a Chemistry expert and is dedicated to student success throu…" at bounding box center [784, 290] width 1568 height 461
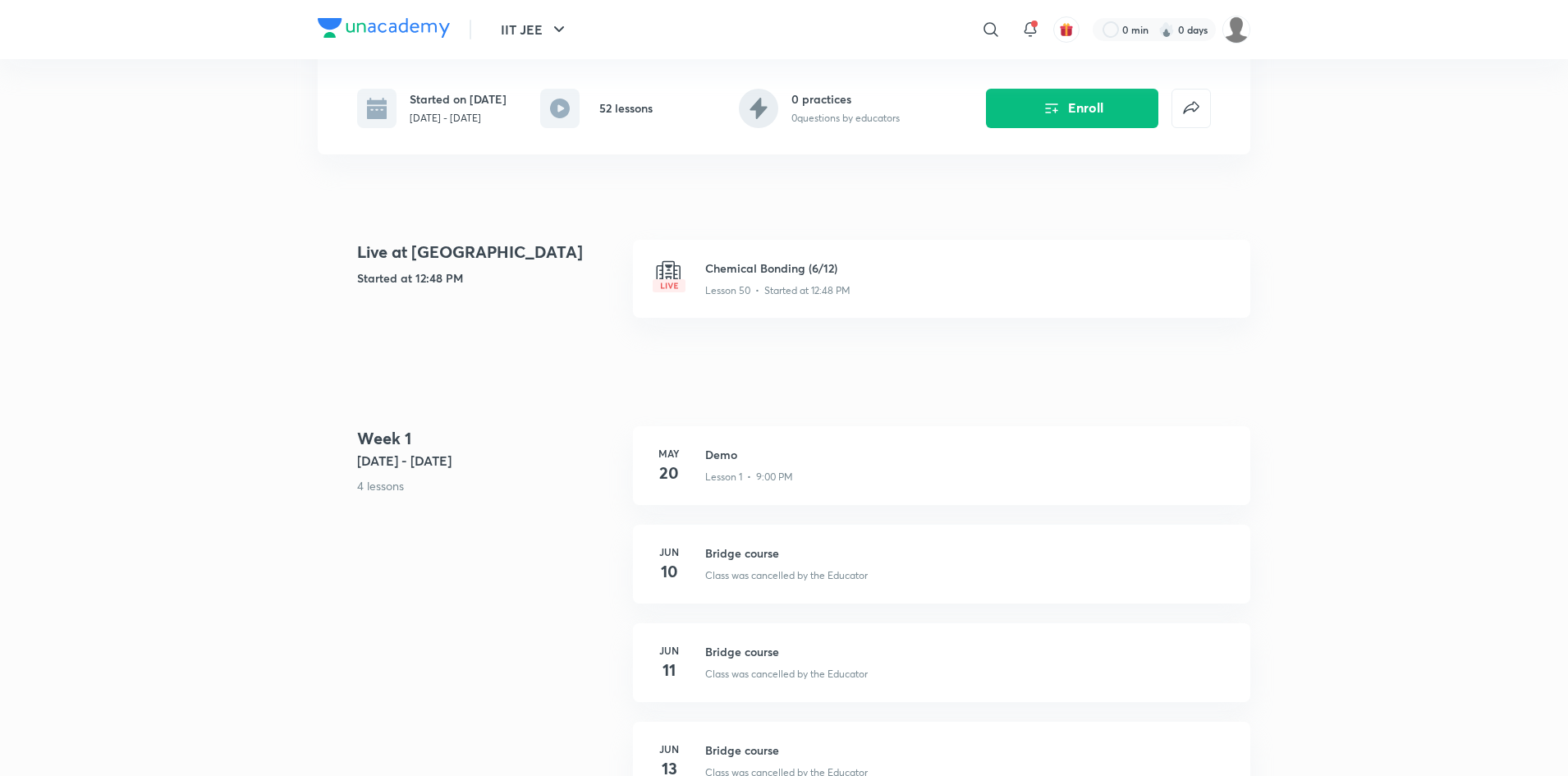
scroll to position [325, 0]
click at [782, 279] on h3 "Chemical Bonding (6/12)" at bounding box center [968, 269] width 526 height 18
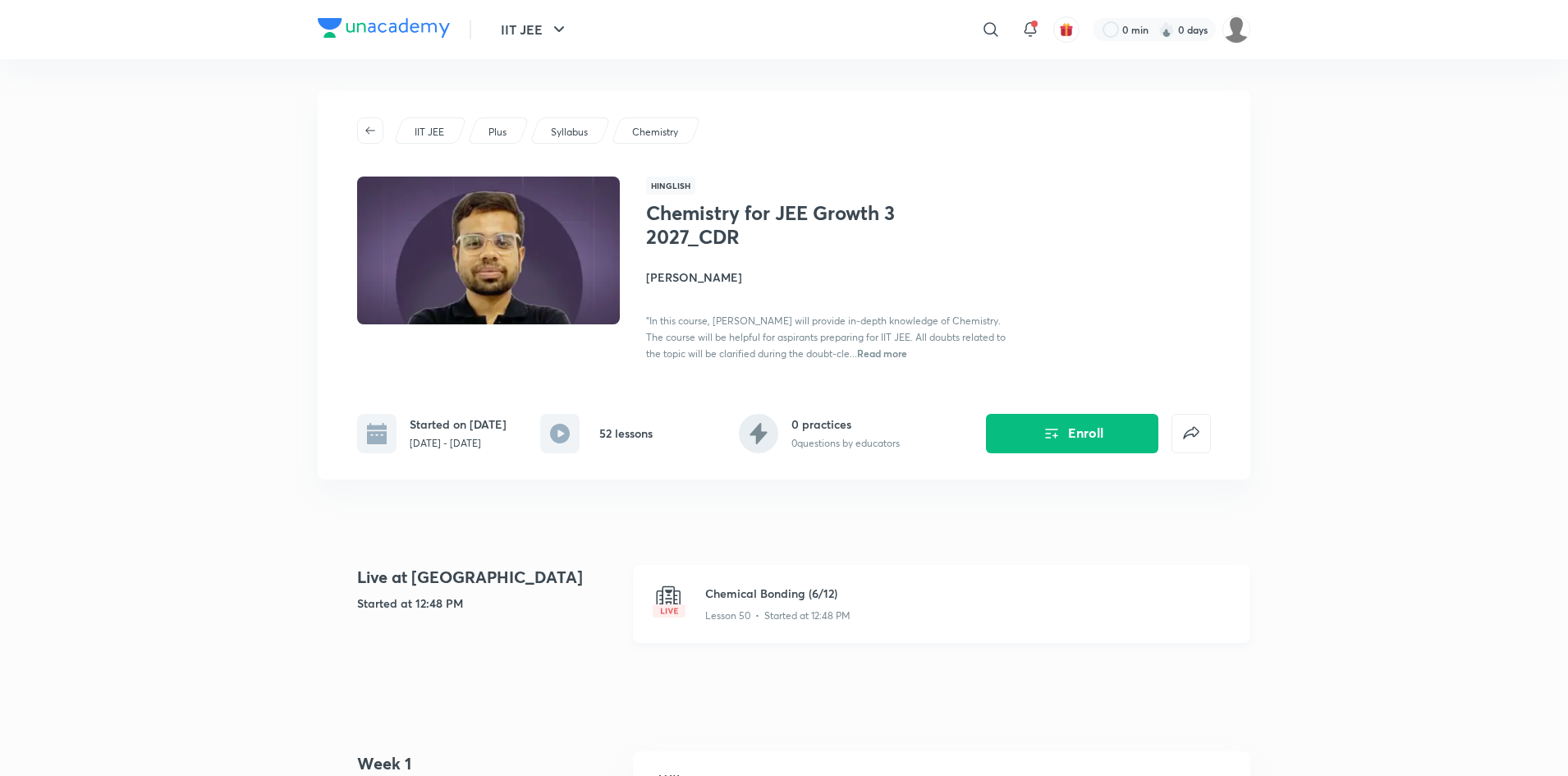
scroll to position [0, 0]
